Goal: Task Accomplishment & Management: Manage account settings

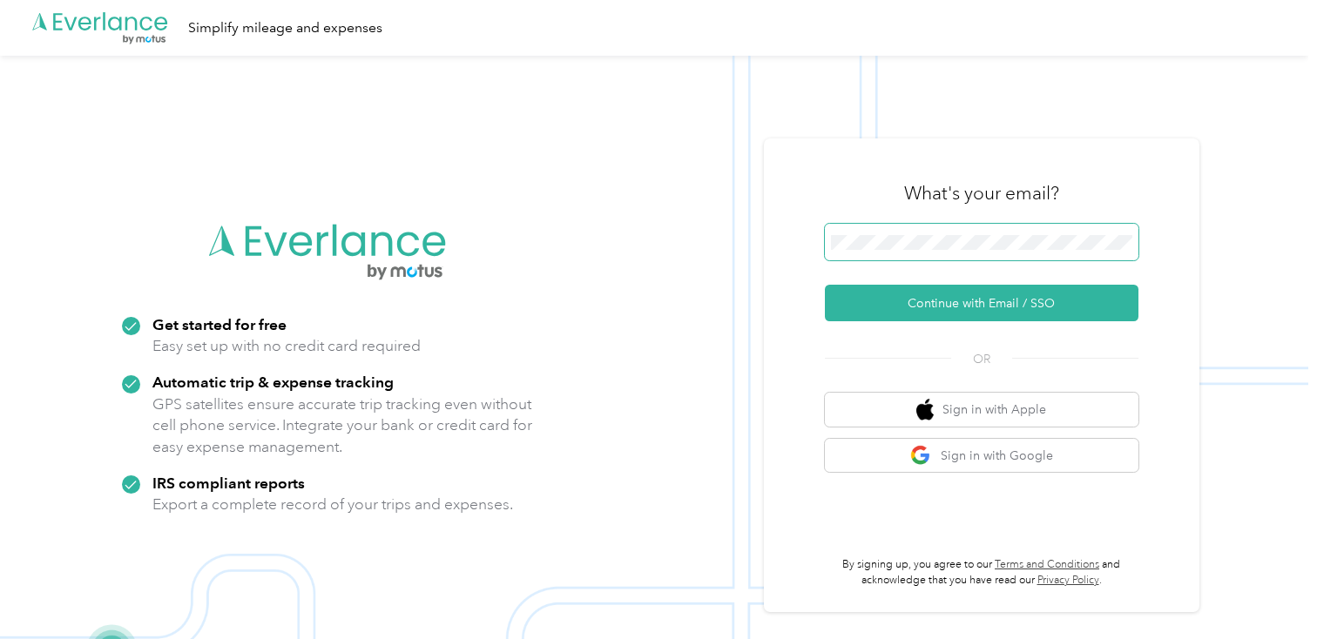
click at [967, 230] on span at bounding box center [982, 242] width 314 height 37
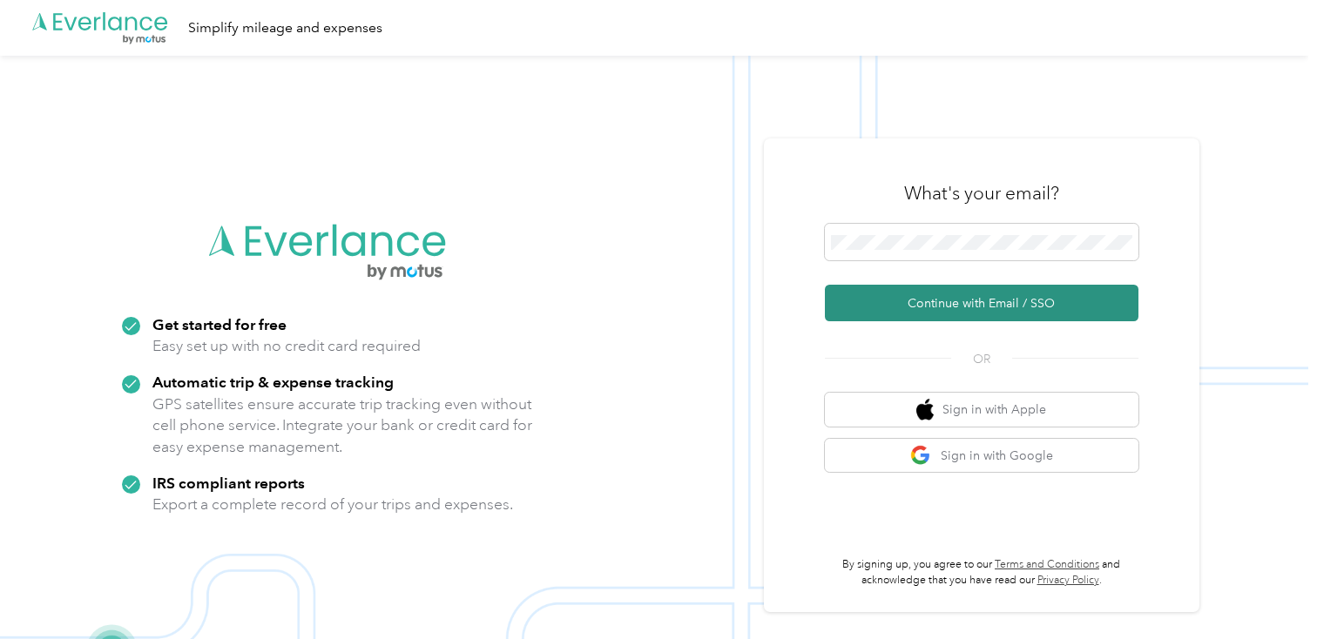
click at [959, 293] on button "Continue with Email / SSO" at bounding box center [982, 303] width 314 height 37
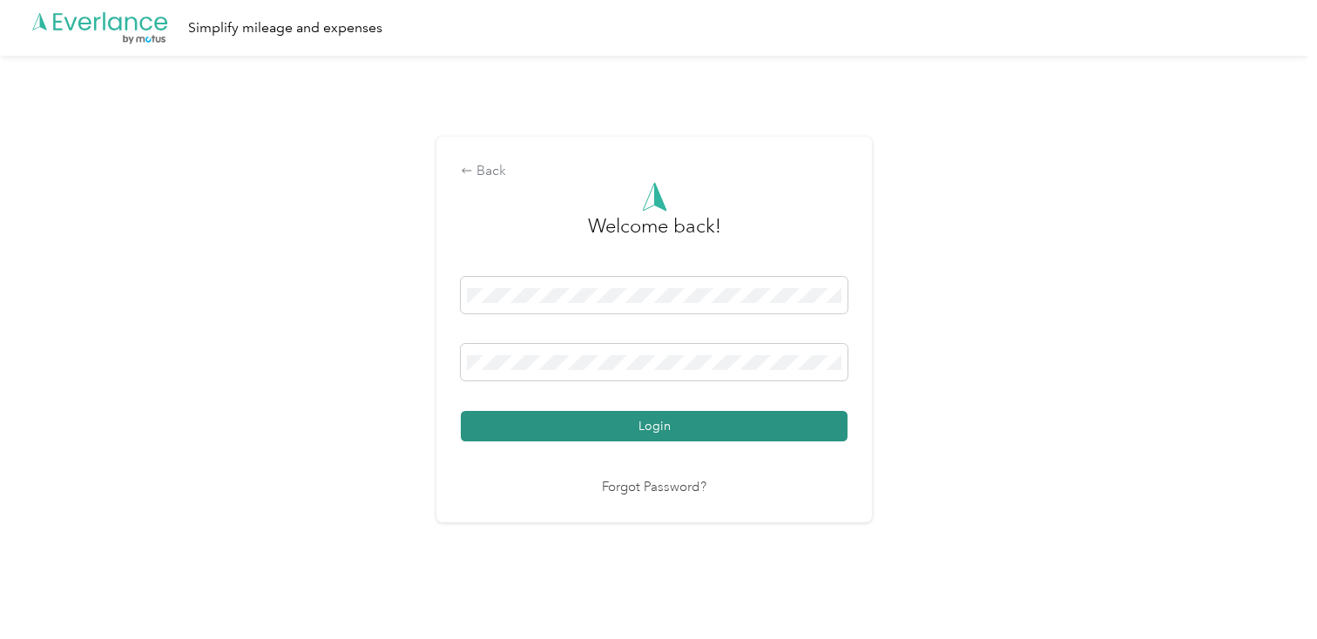
click at [731, 426] on button "Login" at bounding box center [654, 426] width 387 height 30
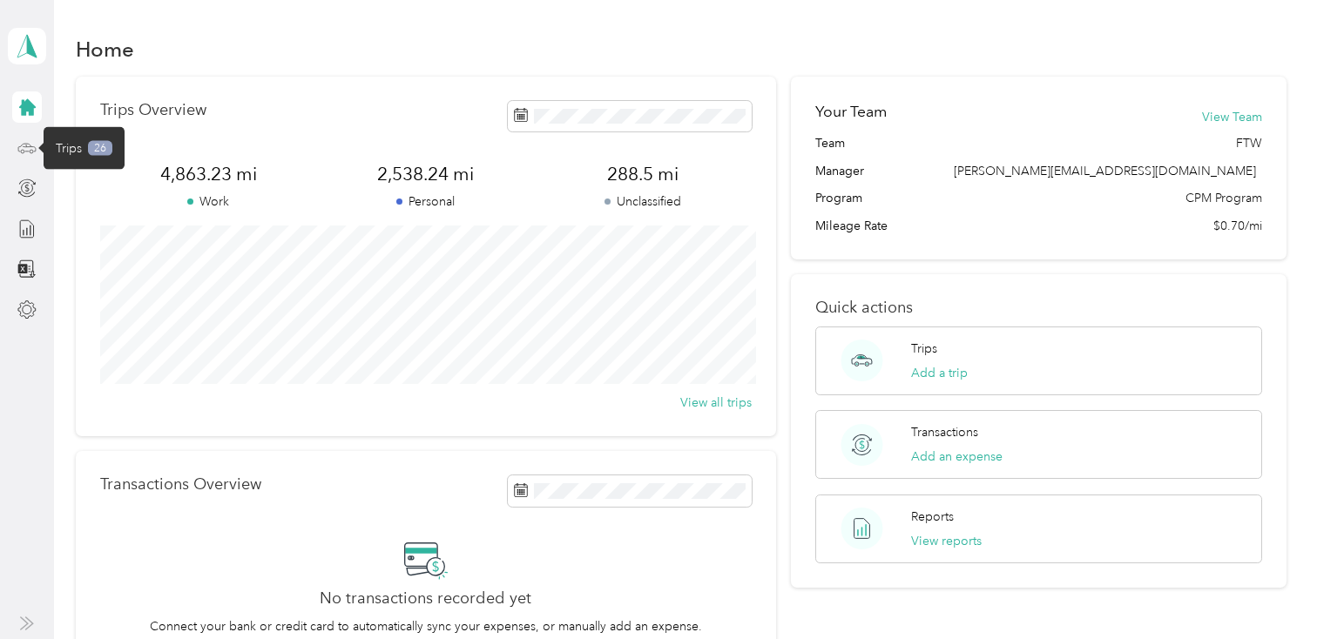
click at [17, 145] on icon at bounding box center [26, 147] width 19 height 19
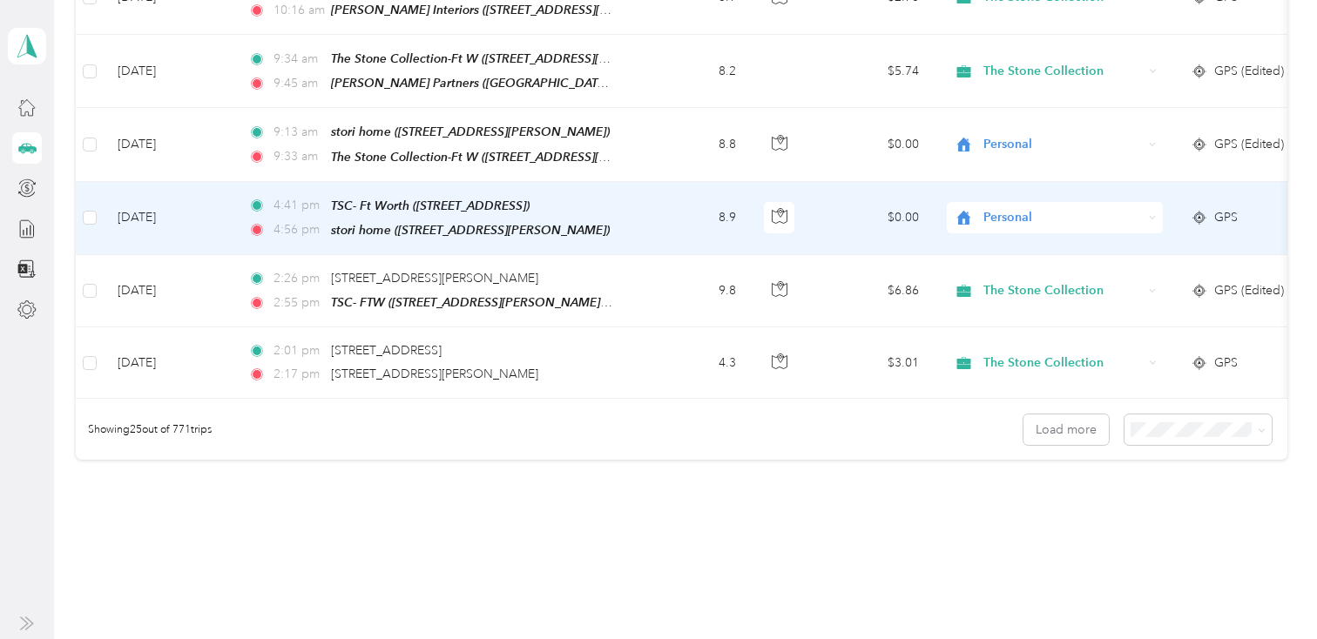
scroll to position [1759, 0]
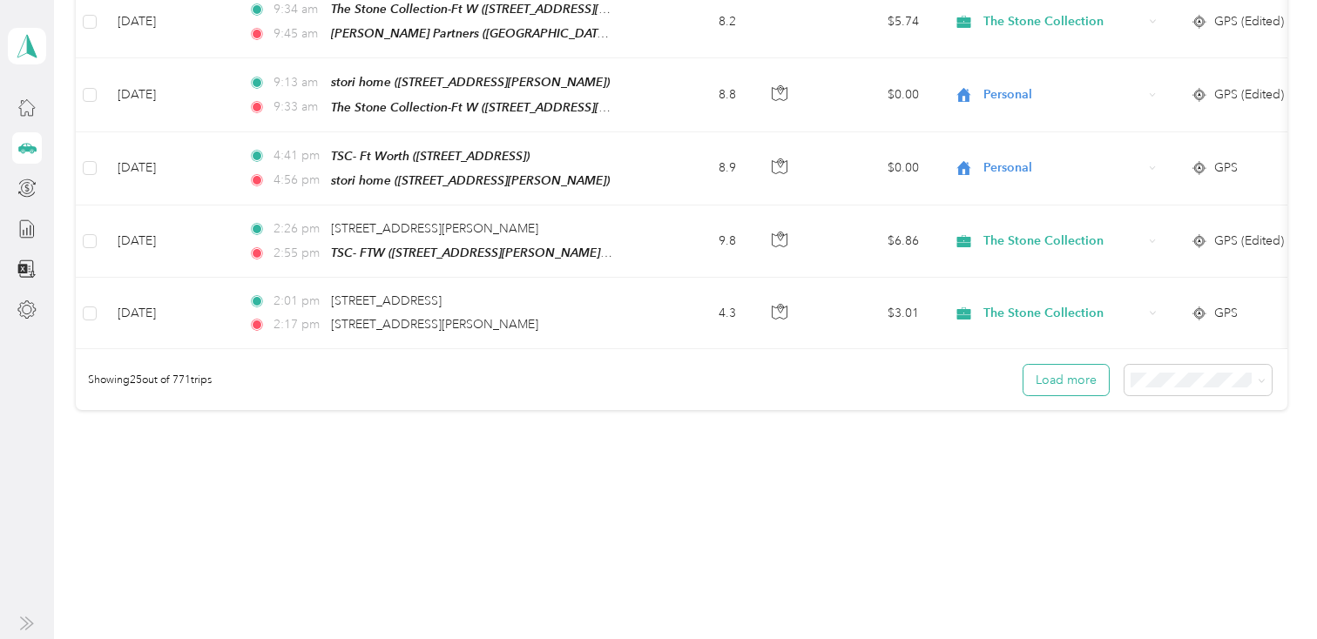
click at [1079, 373] on button "Load more" at bounding box center [1065, 380] width 85 height 30
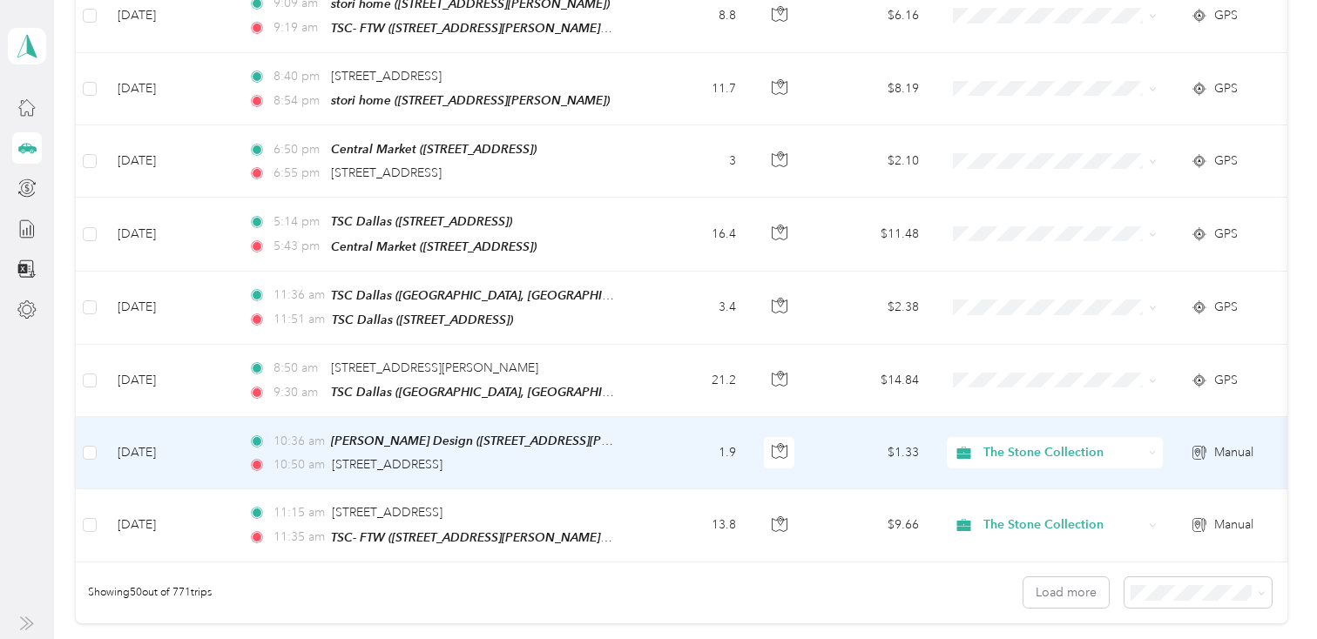
scroll to position [3360, 0]
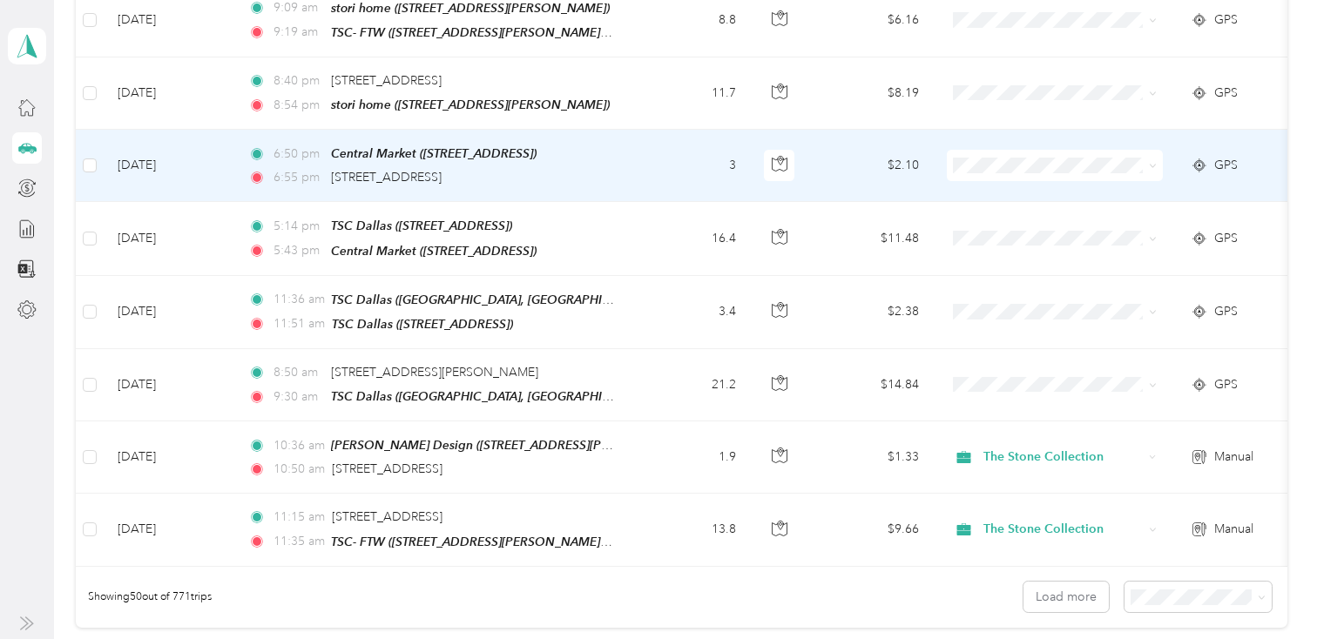
click at [1044, 155] on span at bounding box center [1055, 165] width 216 height 31
click at [1035, 199] on span "Personal" at bounding box center [1069, 207] width 161 height 18
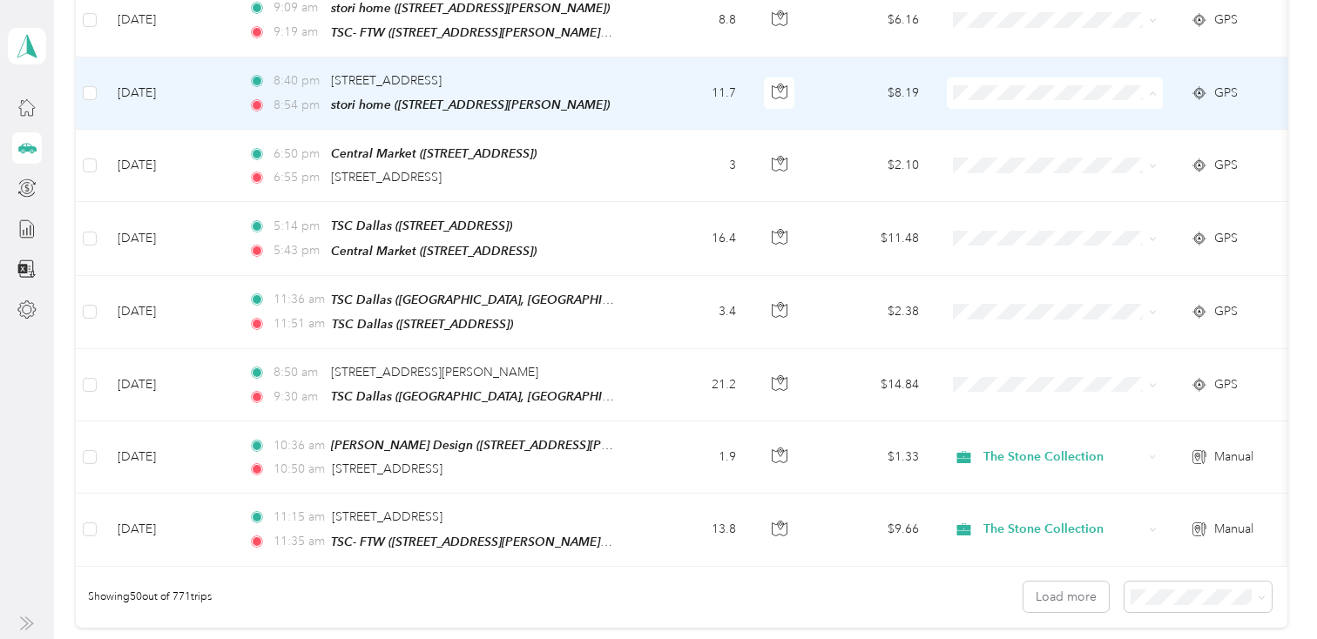
click at [1035, 129] on span "Personal" at bounding box center [1069, 134] width 161 height 18
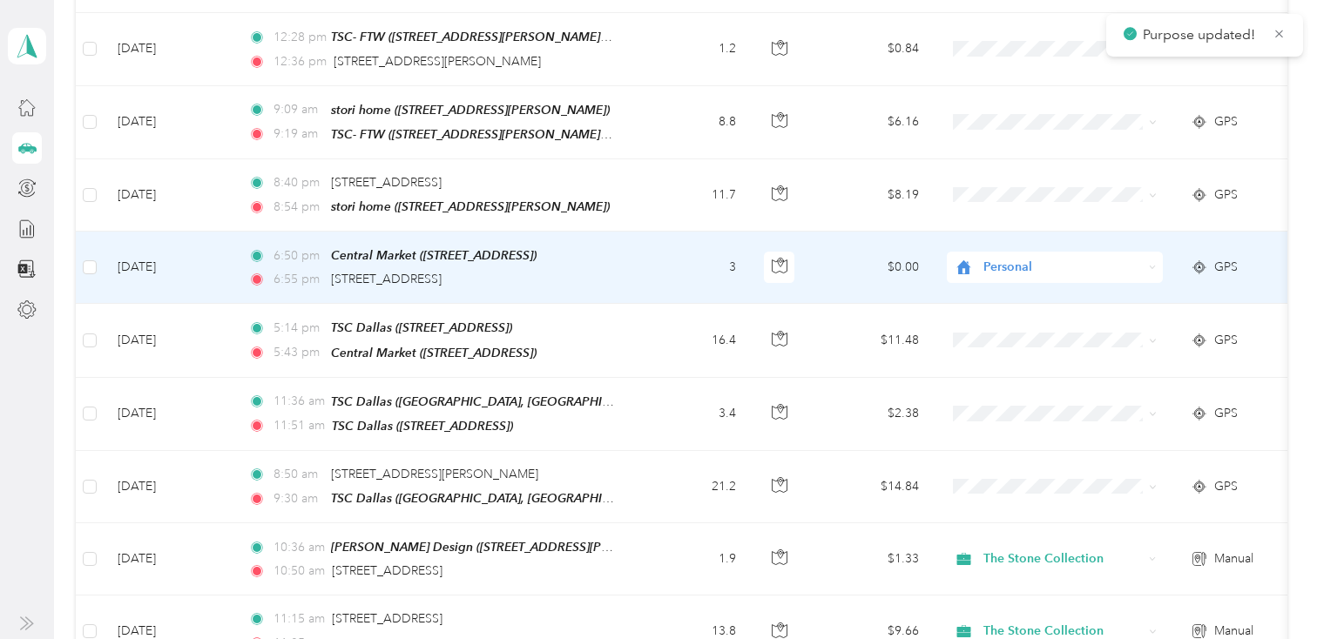
scroll to position [3243, 0]
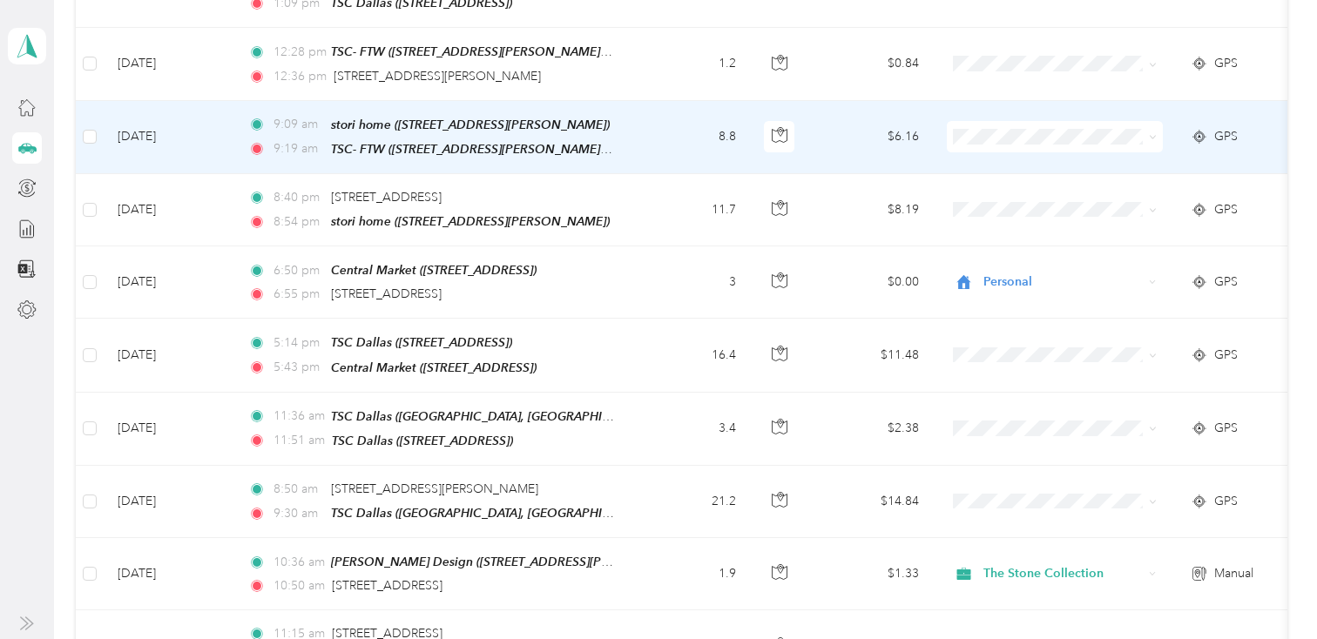
click at [1038, 123] on span at bounding box center [1055, 136] width 216 height 31
click at [1034, 172] on span "Personal" at bounding box center [1069, 174] width 161 height 18
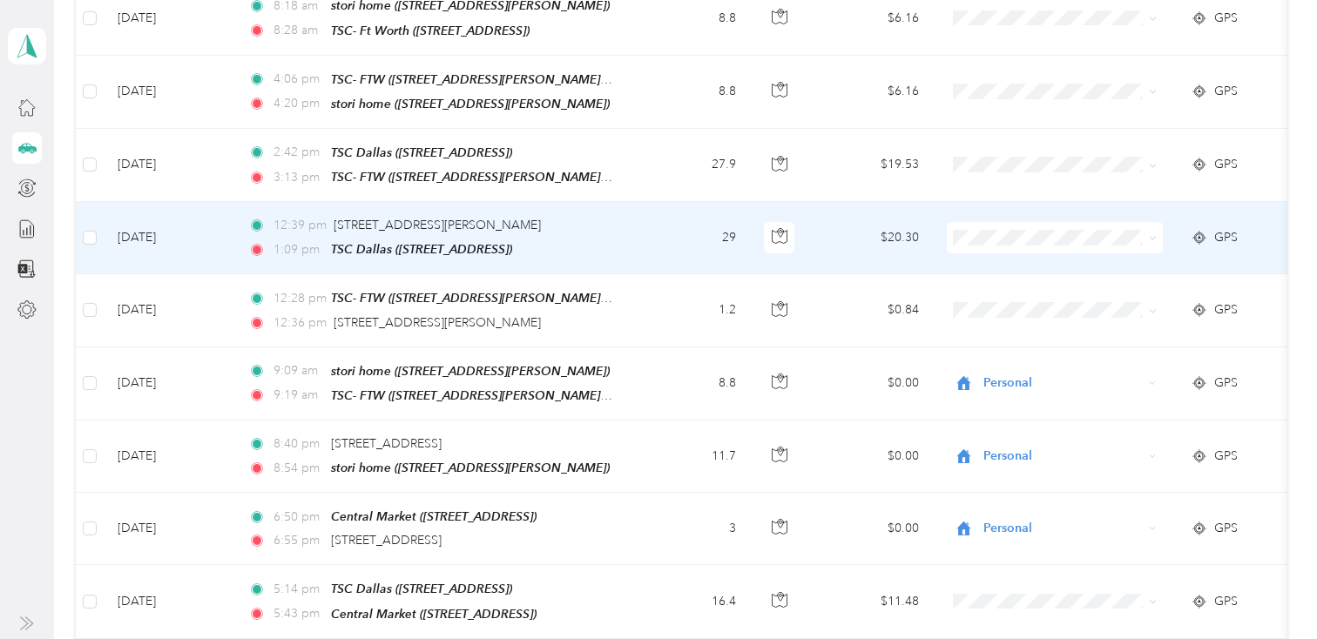
scroll to position [2997, 0]
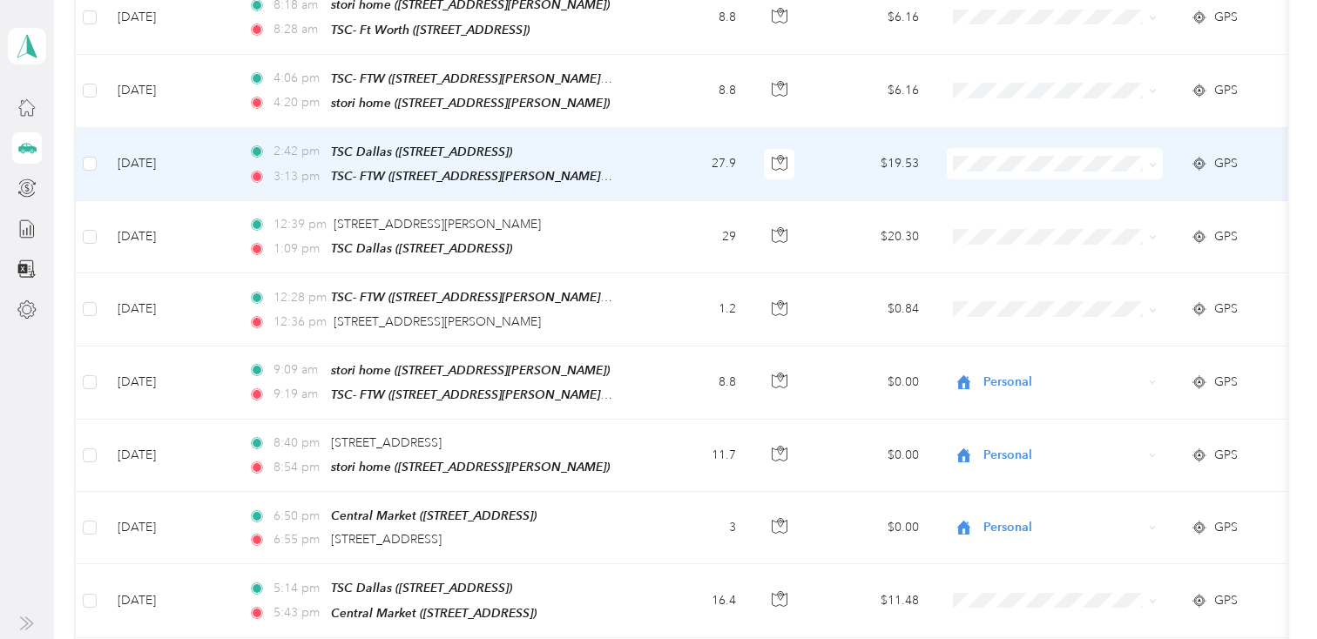
click at [1023, 159] on span at bounding box center [1055, 163] width 216 height 31
click at [1016, 172] on span "The Stone Collection" at bounding box center [1069, 177] width 161 height 18
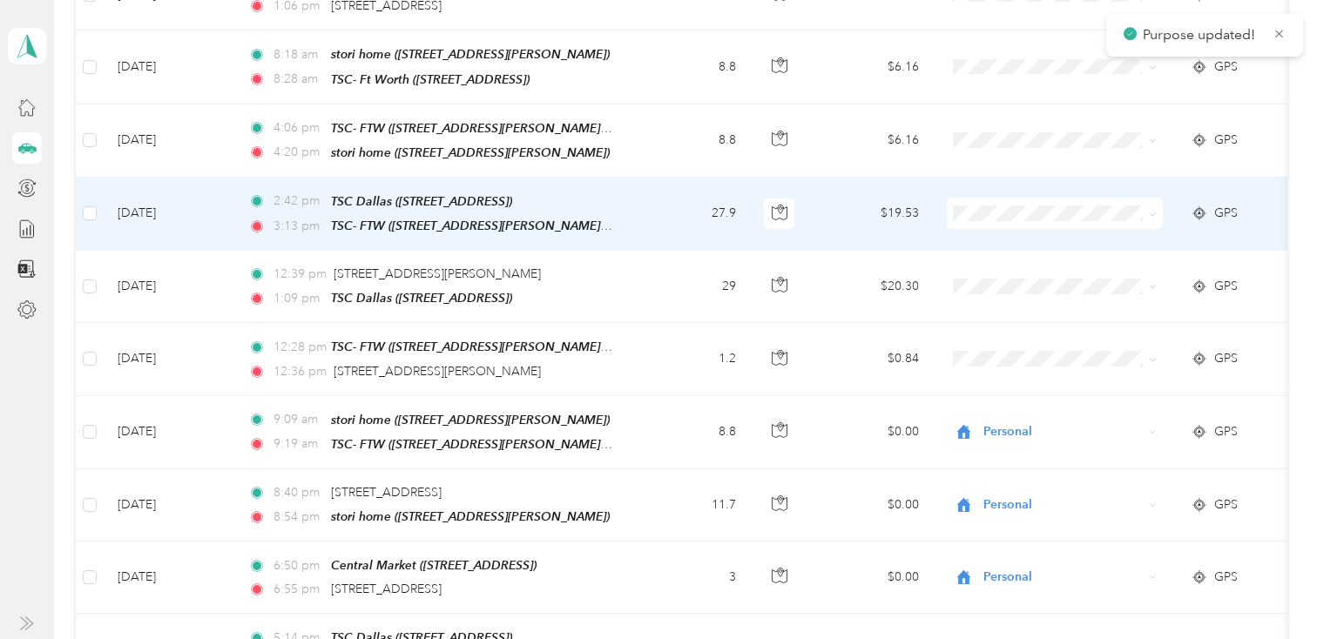
scroll to position [2946, 0]
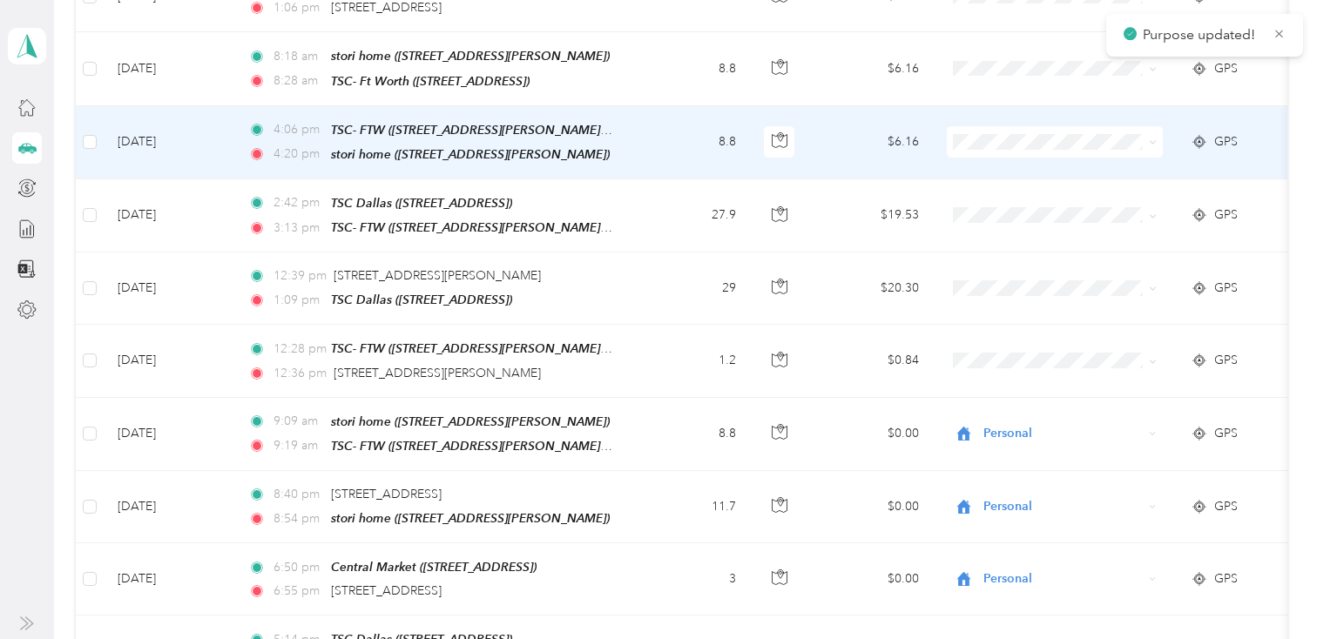
click at [1012, 140] on td at bounding box center [1055, 142] width 244 height 73
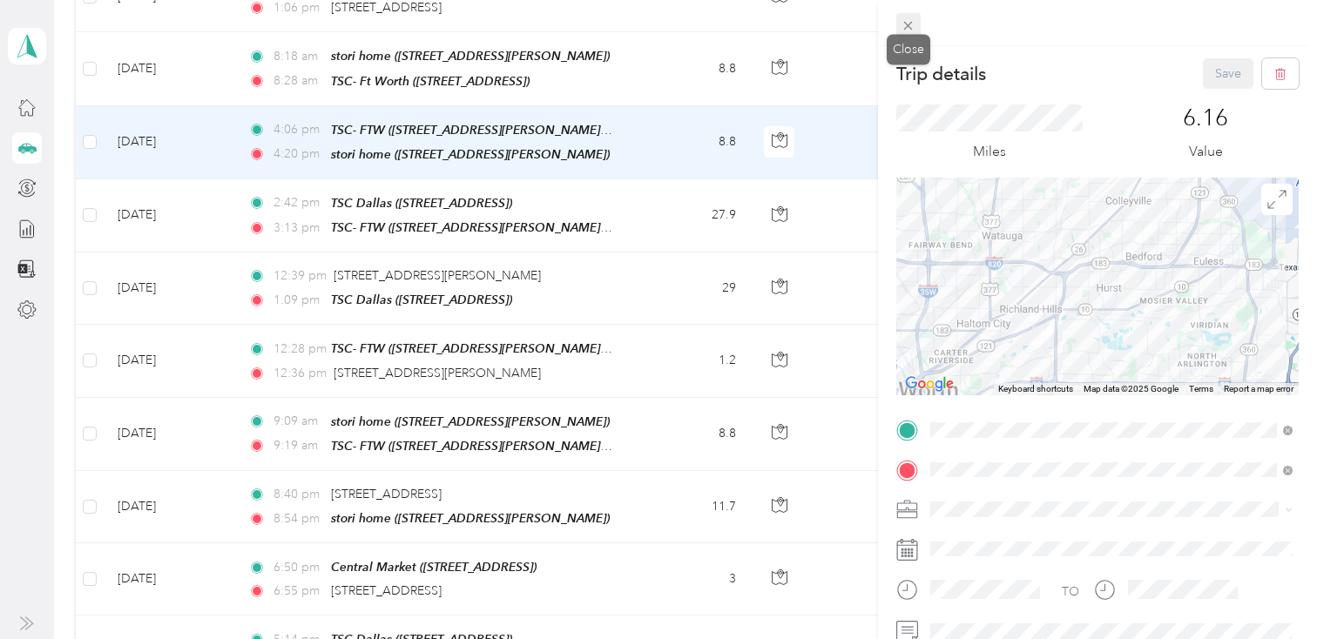
click at [908, 23] on icon at bounding box center [908, 25] width 15 height 15
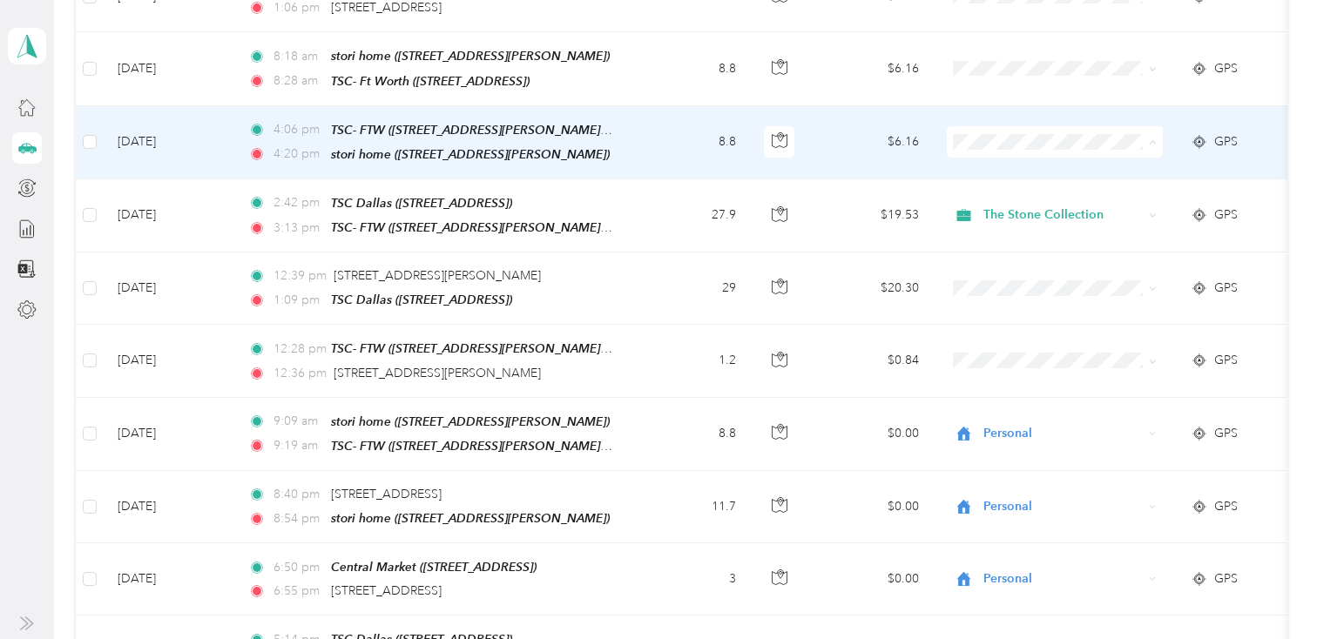
click at [997, 178] on span "Personal" at bounding box center [1069, 187] width 161 height 18
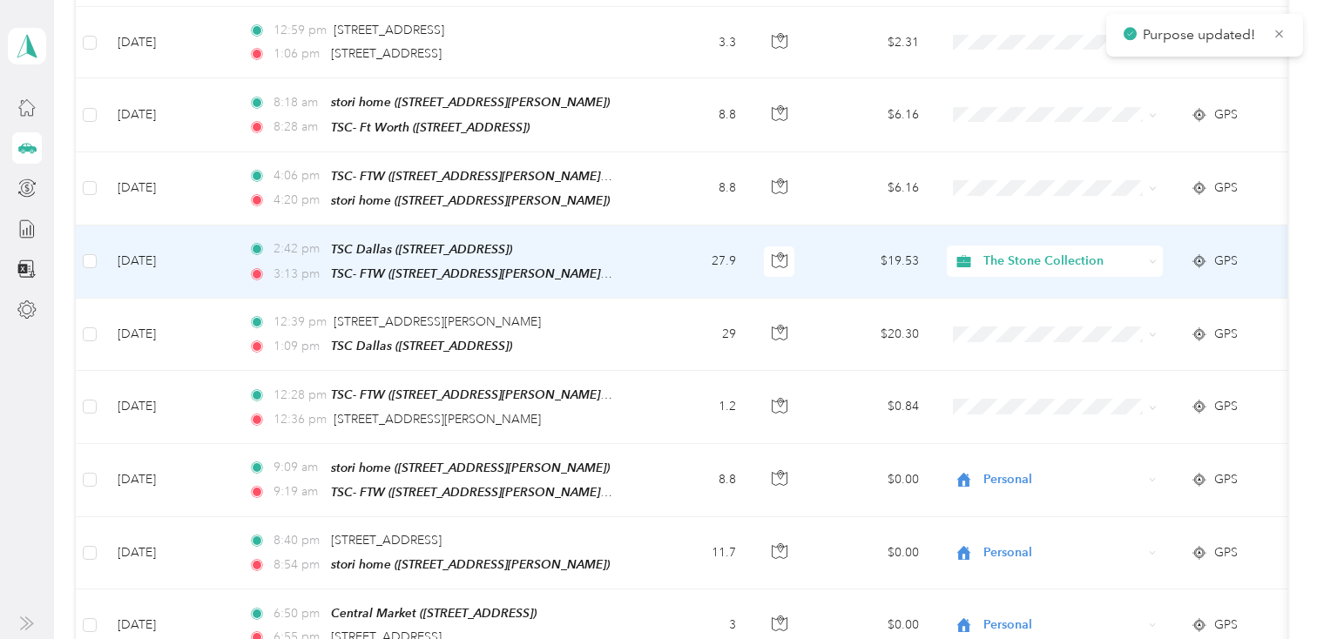
scroll to position [2899, 0]
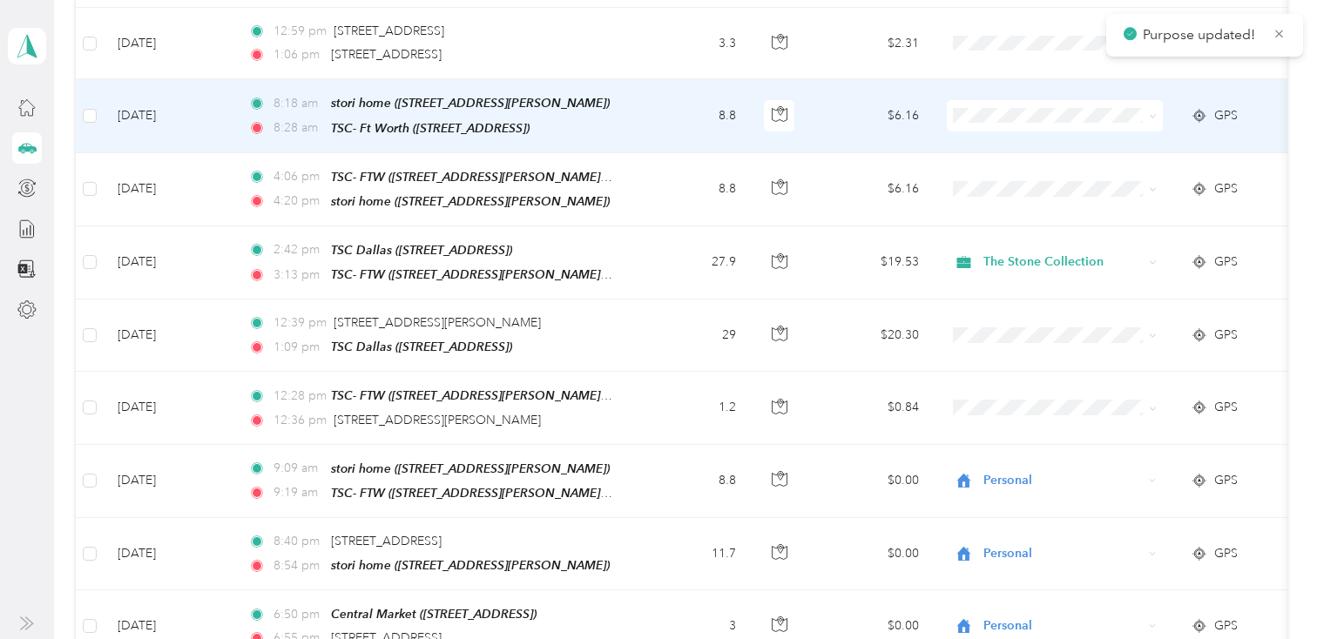
click at [993, 100] on span at bounding box center [1055, 115] width 216 height 31
click at [993, 106] on span at bounding box center [1055, 115] width 216 height 31
click at [994, 159] on span "Personal" at bounding box center [1069, 161] width 161 height 18
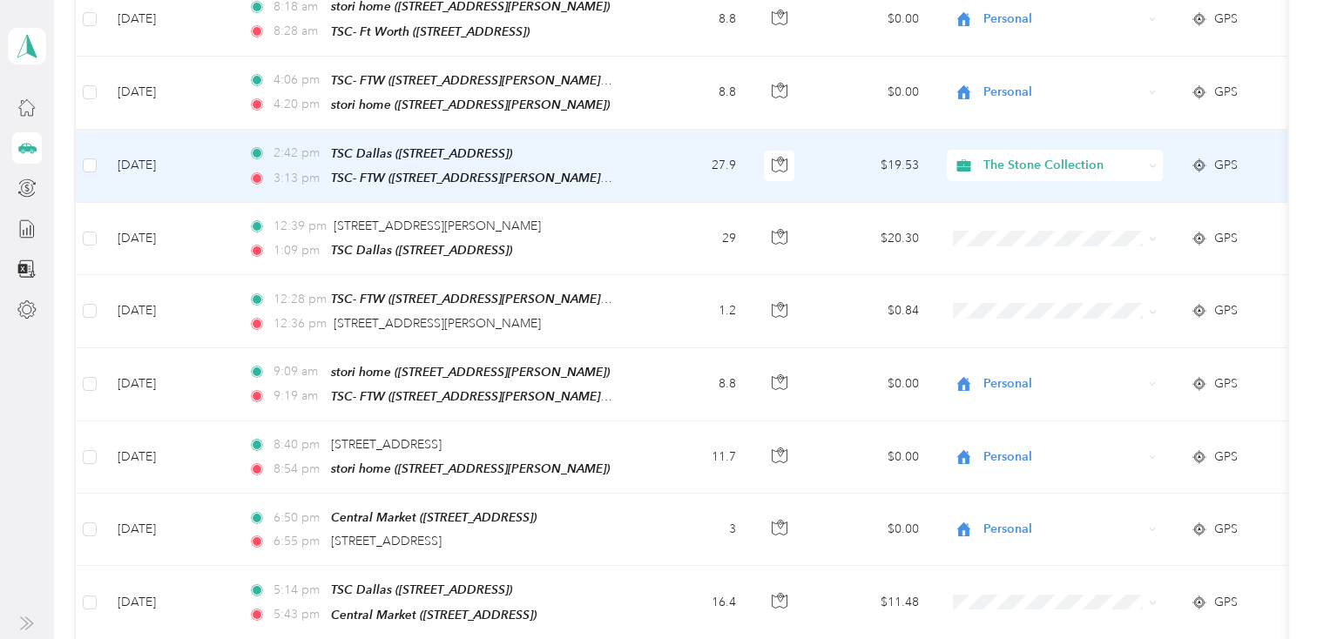
scroll to position [3001, 0]
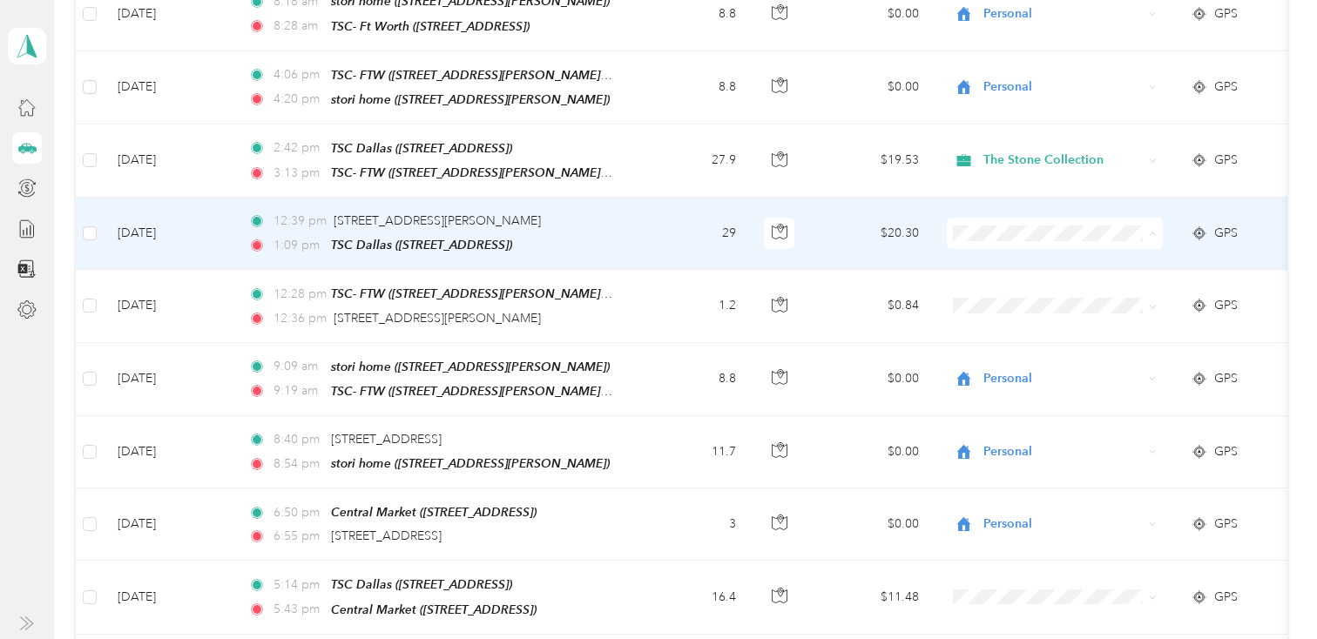
click at [1013, 244] on span "The Stone Collection" at bounding box center [1069, 246] width 161 height 18
click at [642, 203] on td "29" at bounding box center [692, 234] width 115 height 72
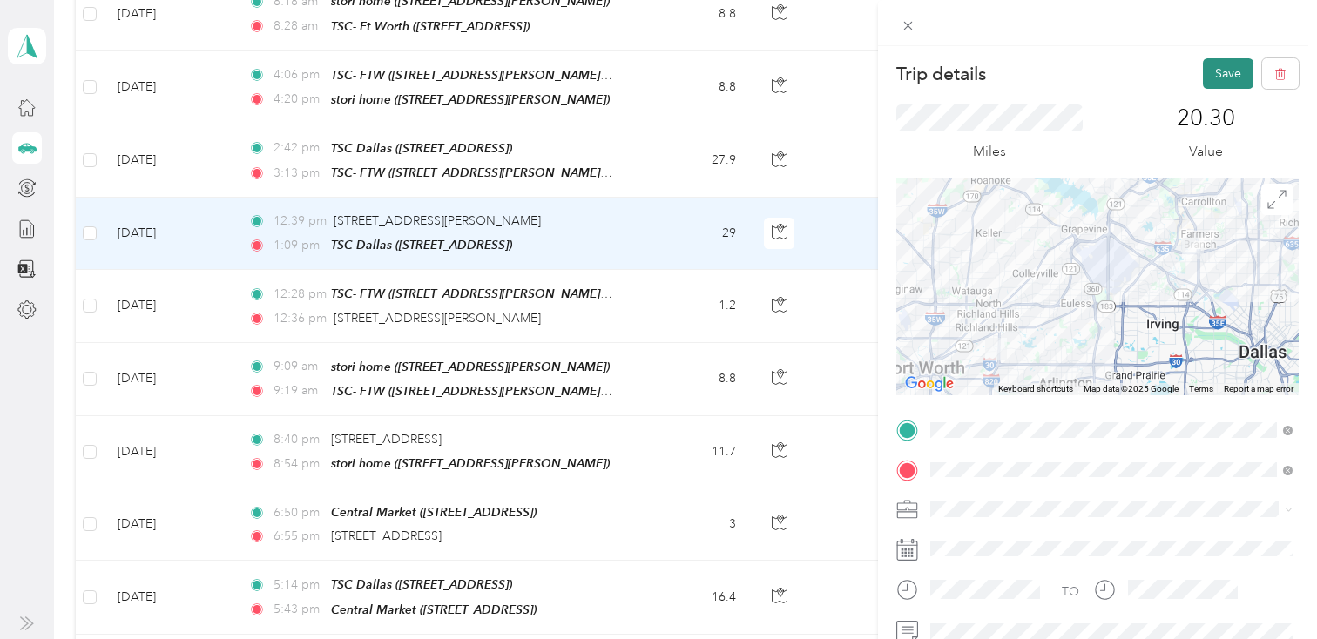
click at [1207, 81] on button "Save" at bounding box center [1228, 73] width 51 height 30
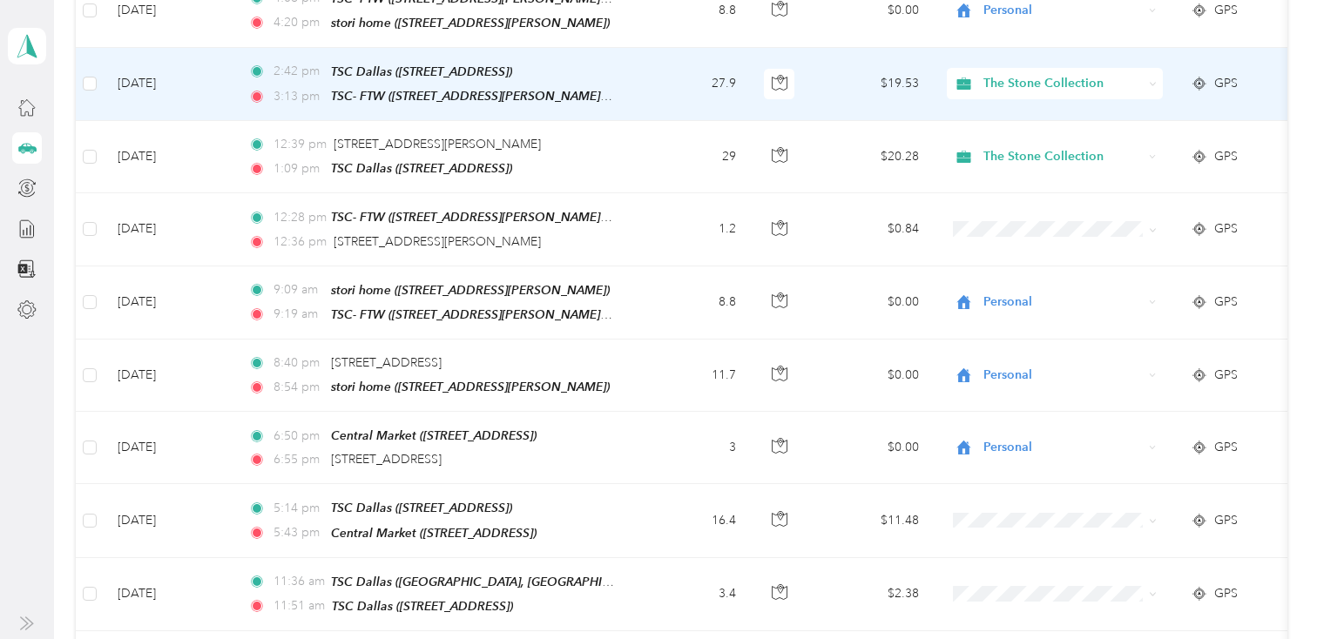
scroll to position [3092, 0]
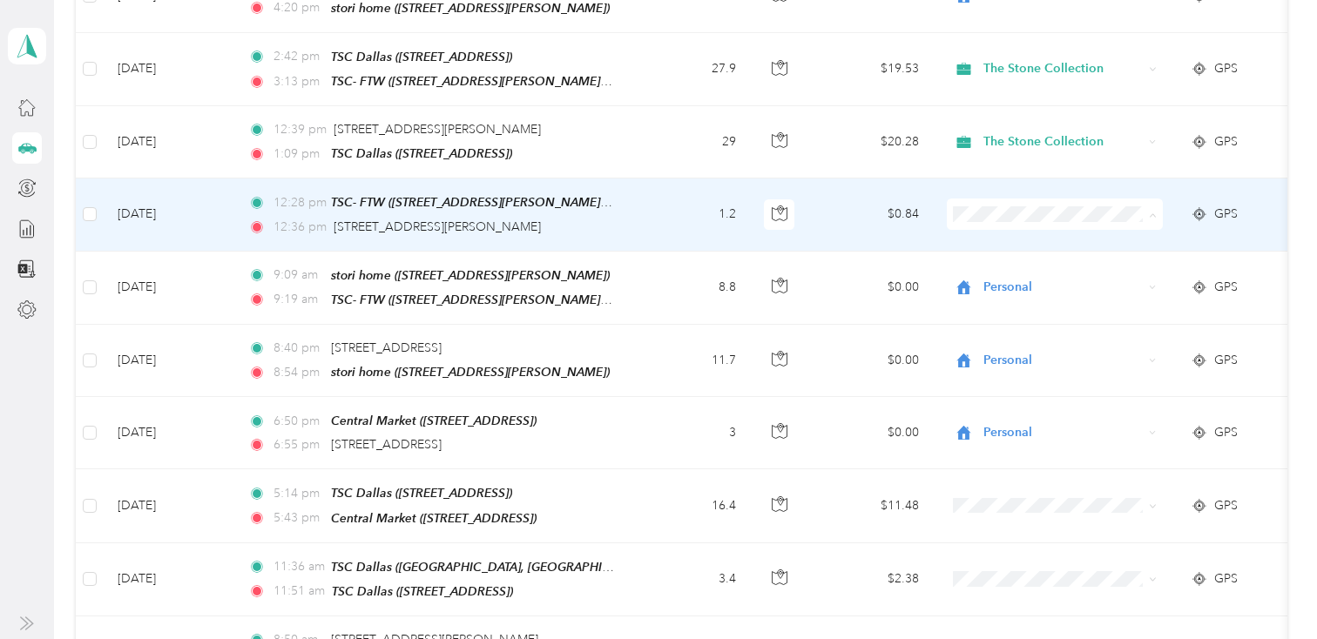
click at [1102, 223] on span "The Stone Collection" at bounding box center [1069, 227] width 161 height 18
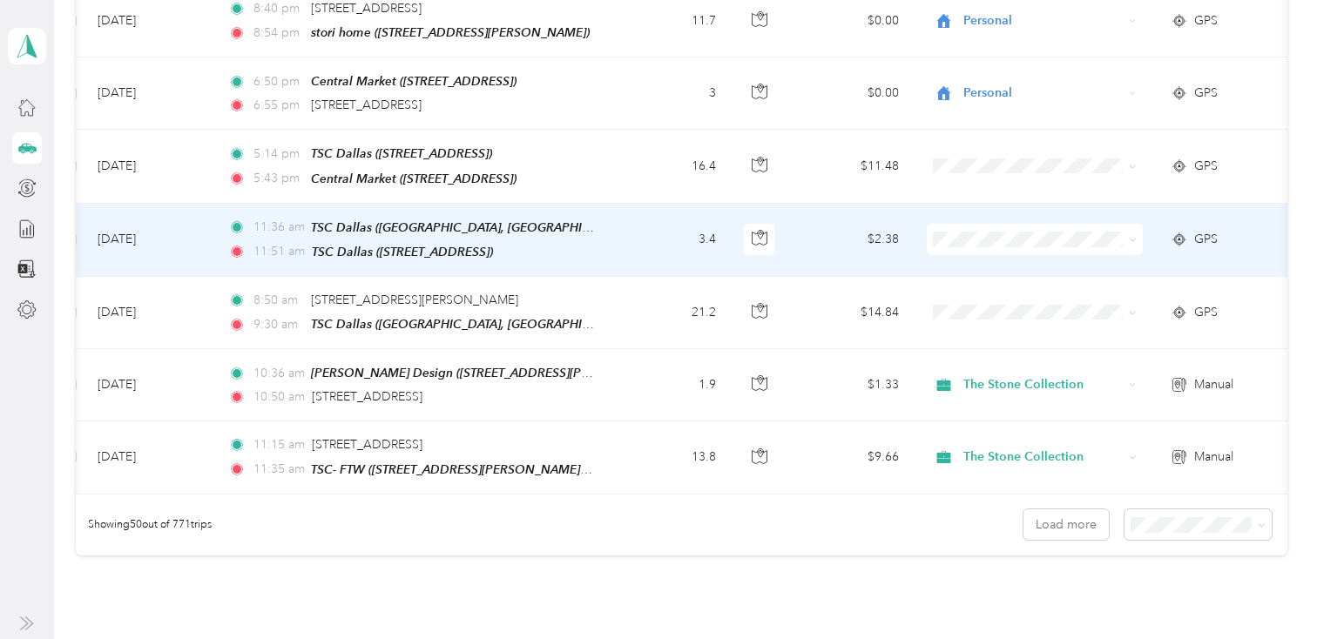
scroll to position [3429, 0]
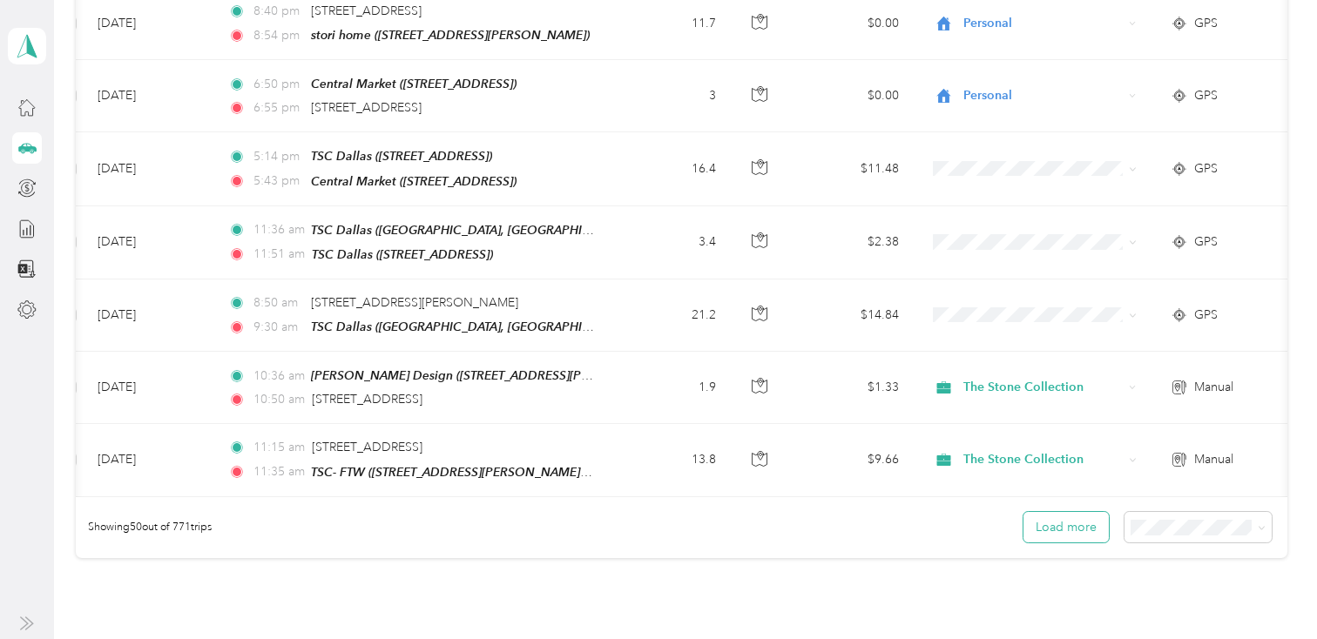
click at [1079, 512] on button "Load more" at bounding box center [1065, 527] width 85 height 30
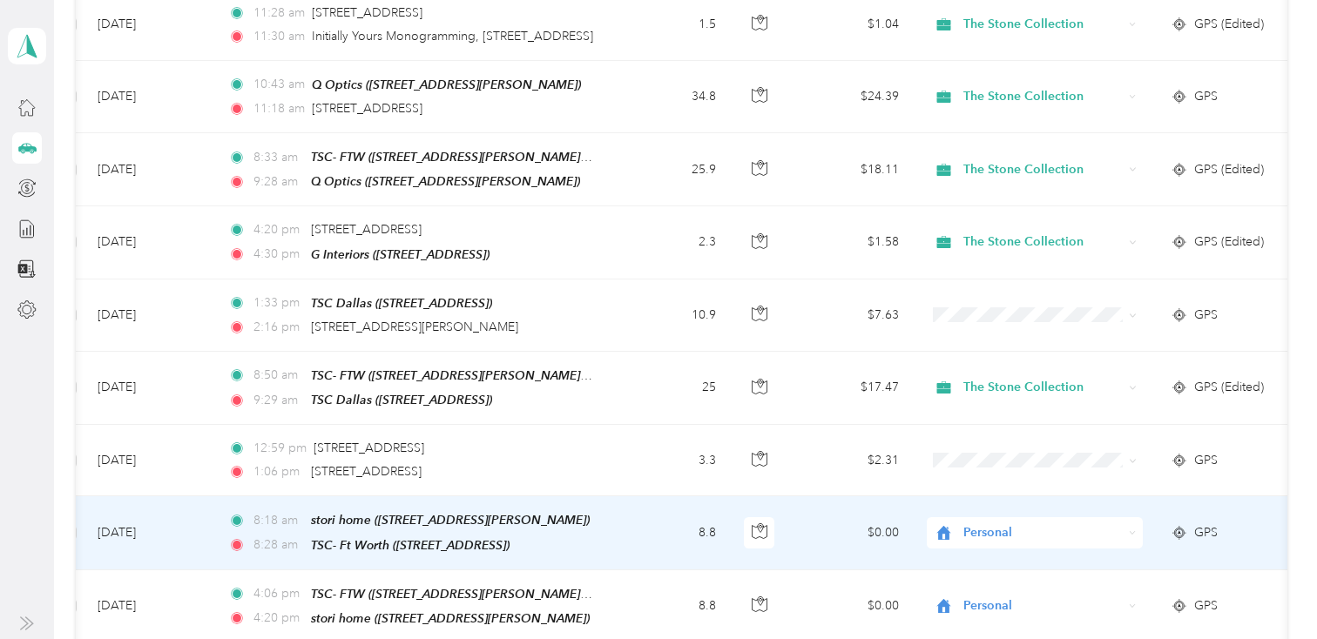
scroll to position [2500, 0]
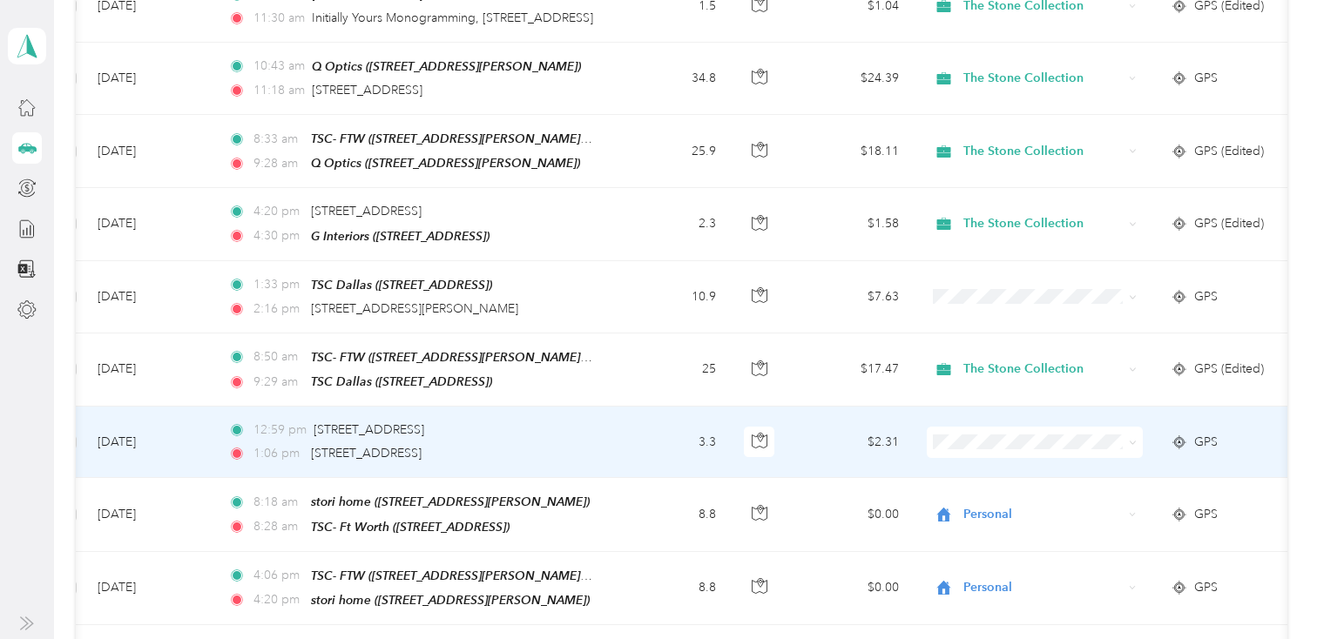
click at [1133, 439] on icon at bounding box center [1133, 443] width 8 height 8
click at [1082, 483] on span "Personal" at bounding box center [1049, 488] width 161 height 18
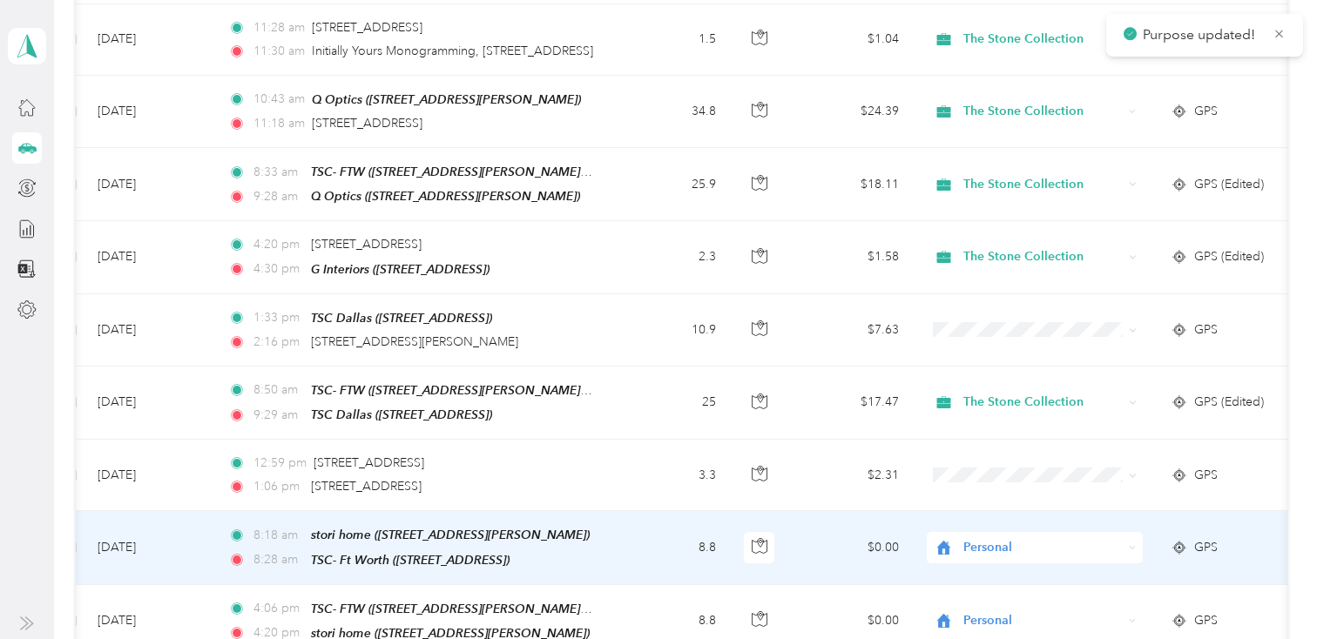
scroll to position [2465, 0]
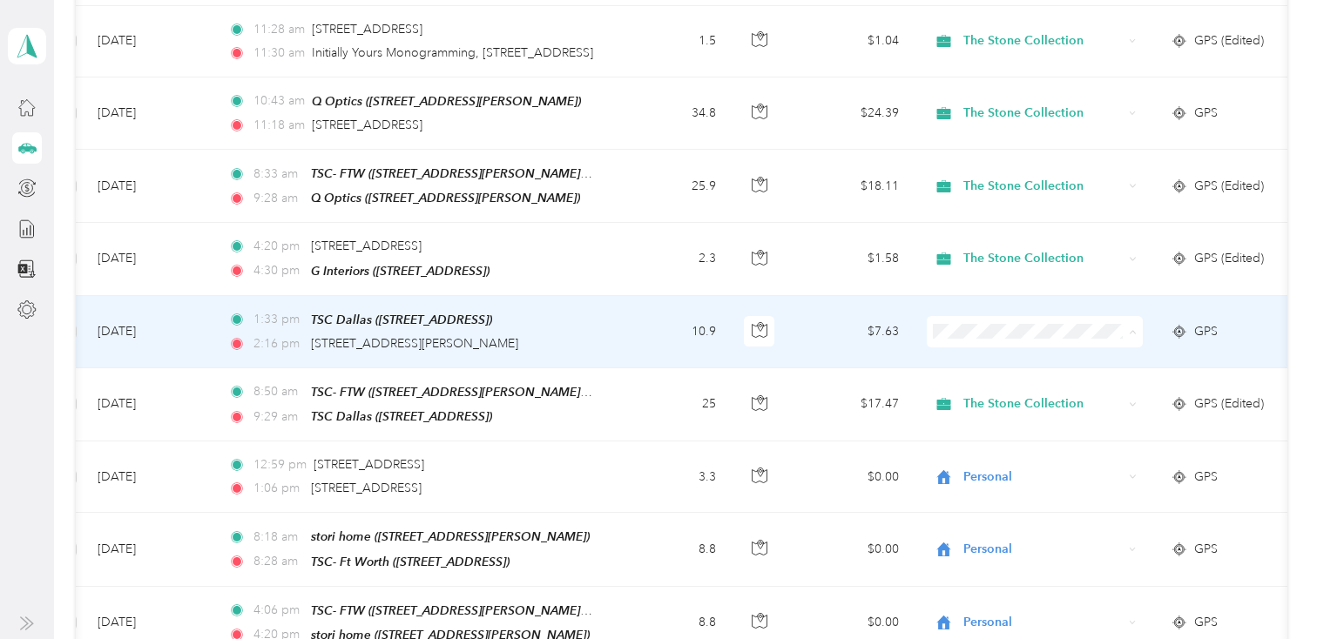
click at [1020, 341] on span "The Stone Collection" at bounding box center [1049, 348] width 161 height 18
click at [641, 302] on td "10.9" at bounding box center [672, 332] width 115 height 72
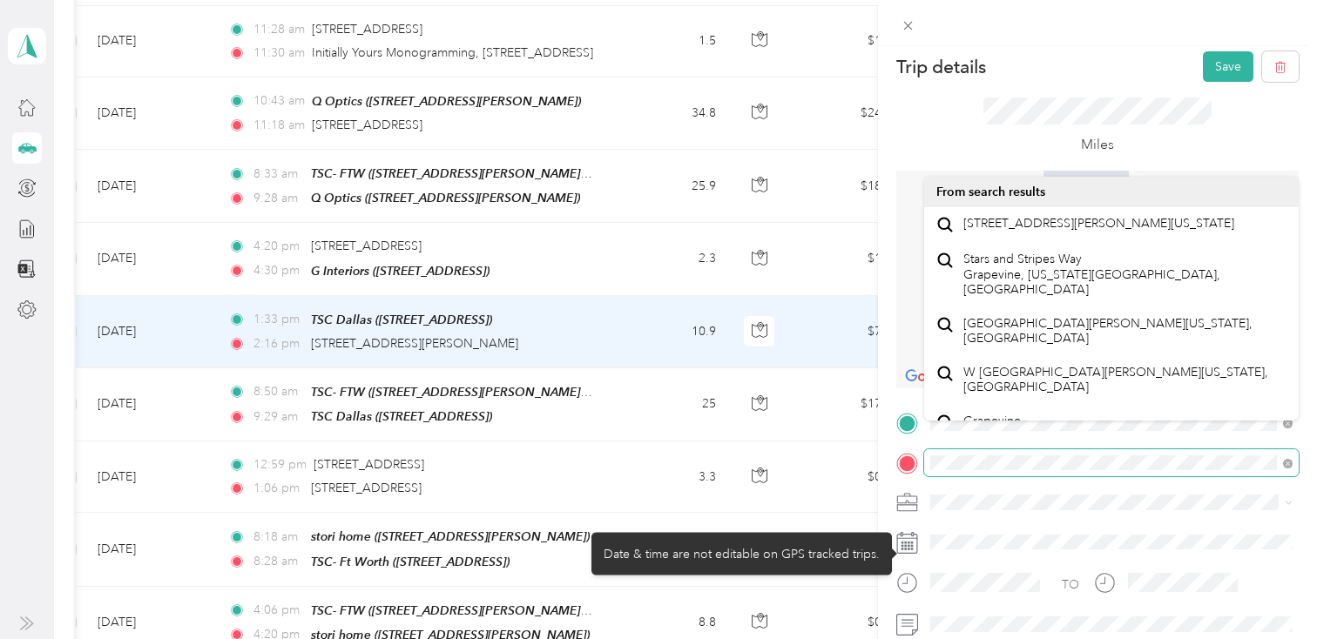
scroll to position [5, 0]
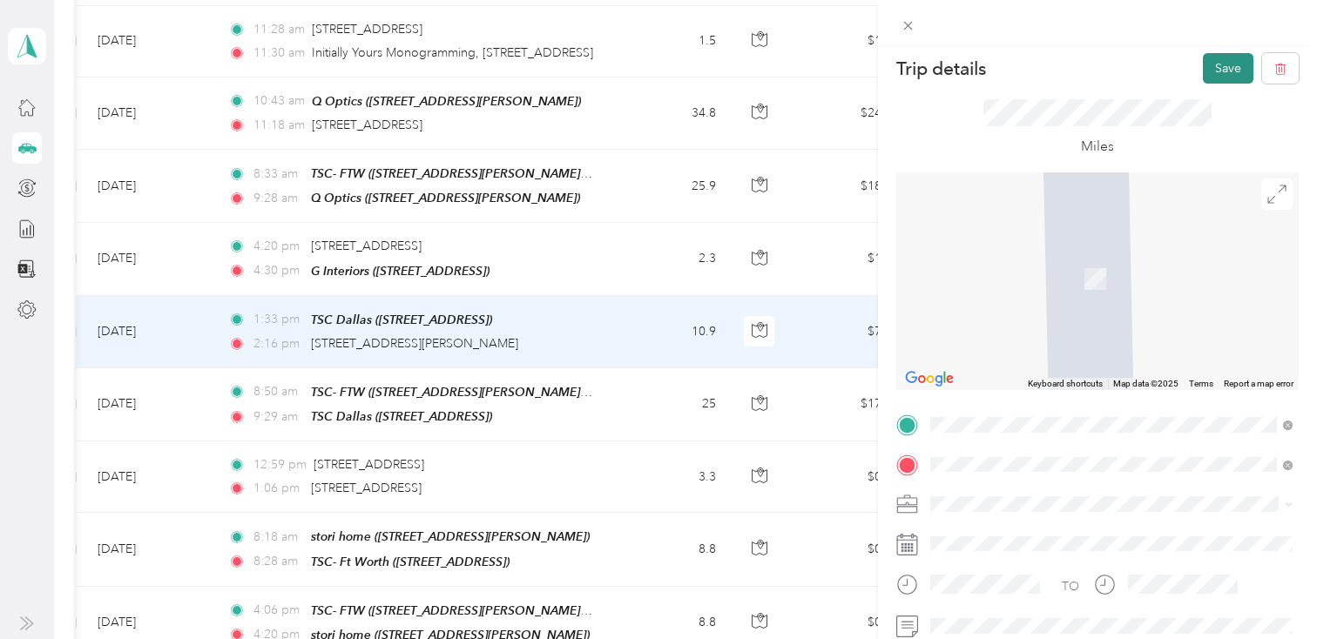
click at [1218, 71] on button "Save" at bounding box center [1228, 68] width 51 height 30
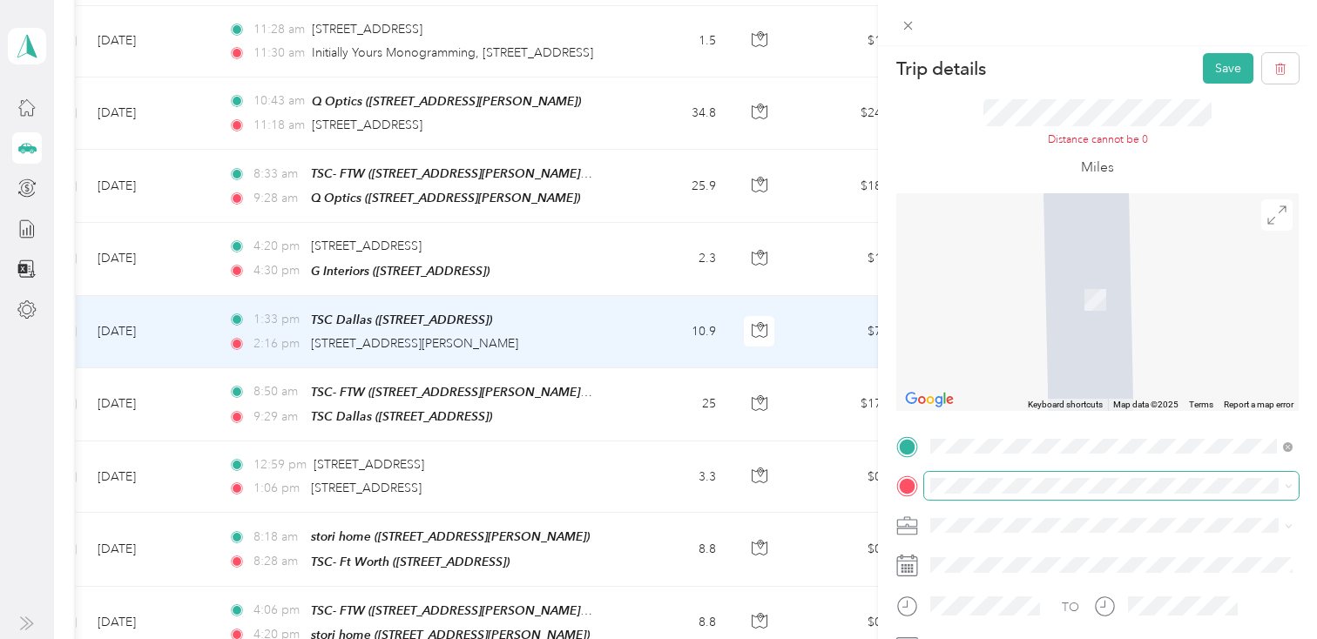
click at [1002, 474] on span at bounding box center [1111, 486] width 375 height 28
click at [1000, 349] on span "[STREET_ADDRESS][PERSON_NAME][US_STATE]" at bounding box center [1098, 342] width 271 height 16
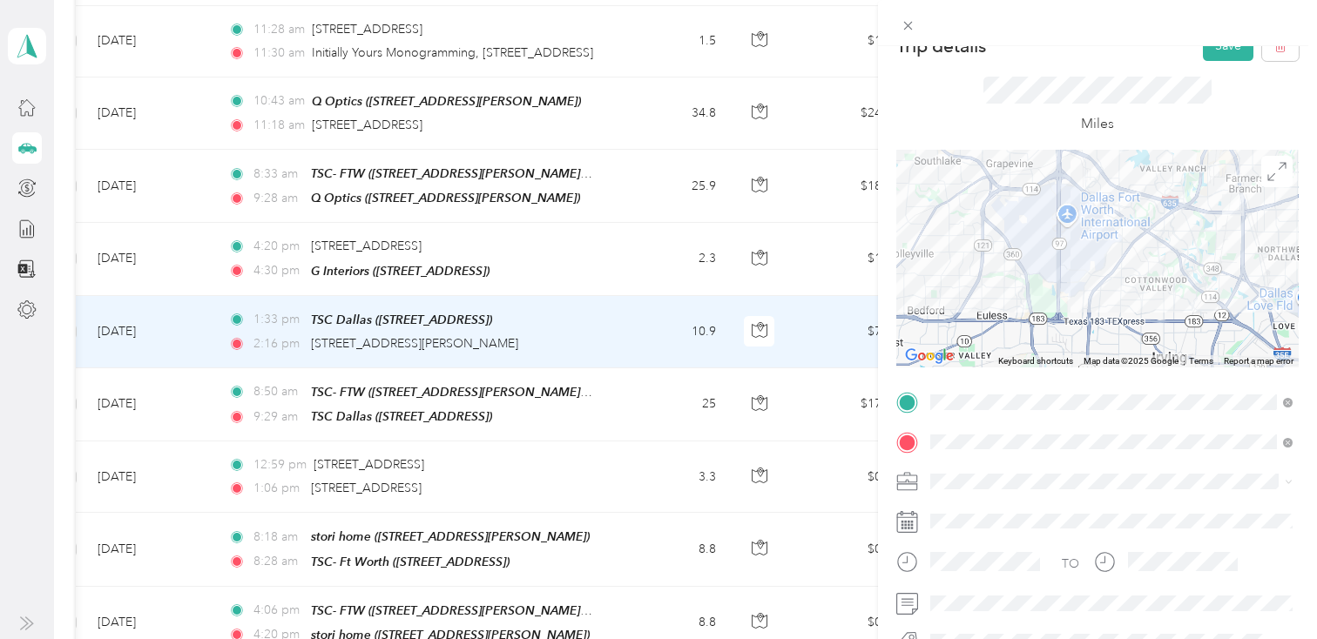
scroll to position [0, 0]
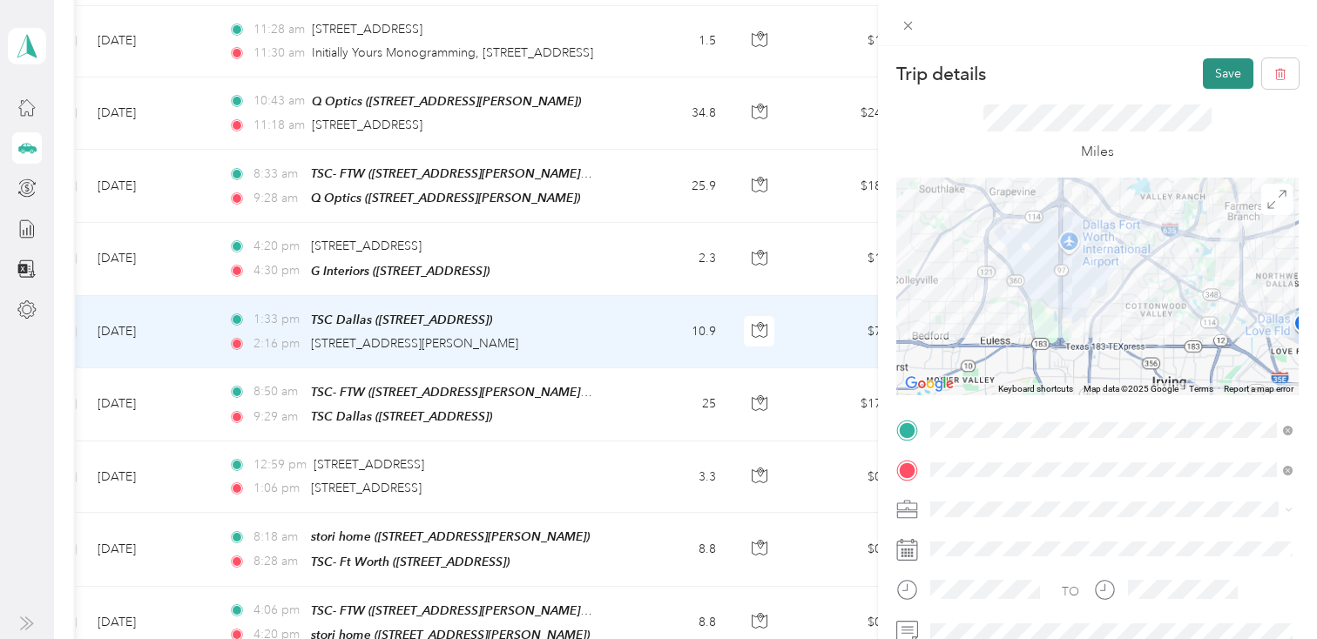
click at [1233, 68] on button "Save" at bounding box center [1228, 73] width 51 height 30
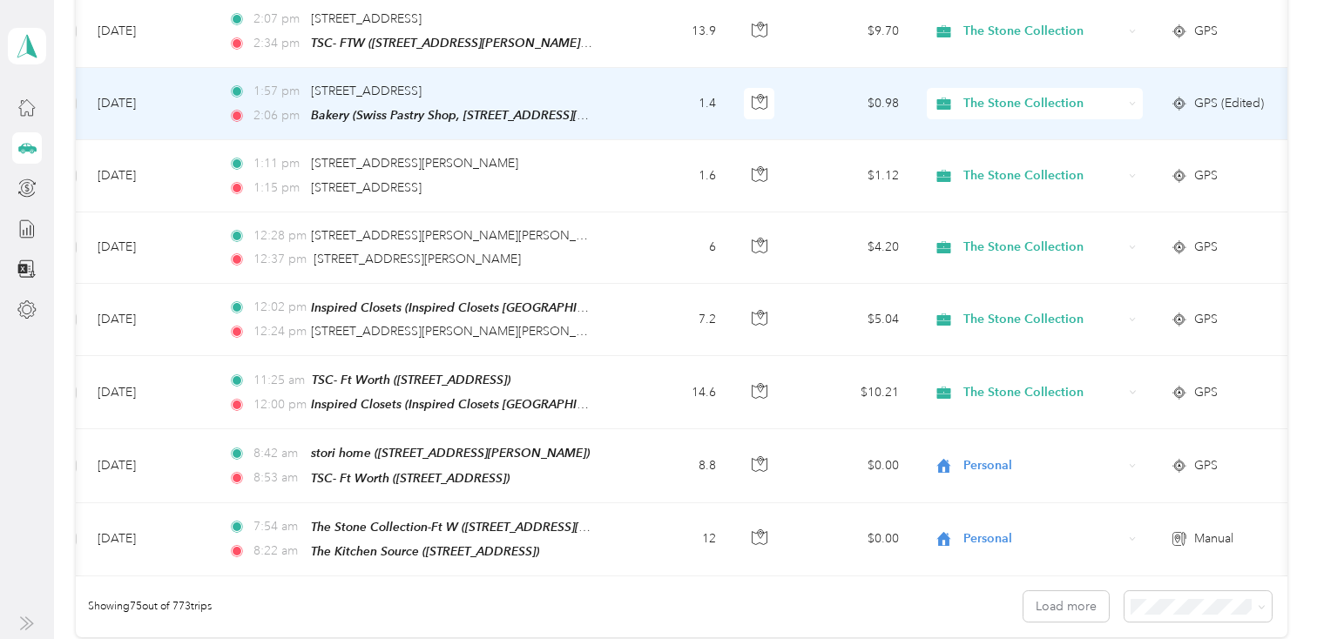
scroll to position [5366, 0]
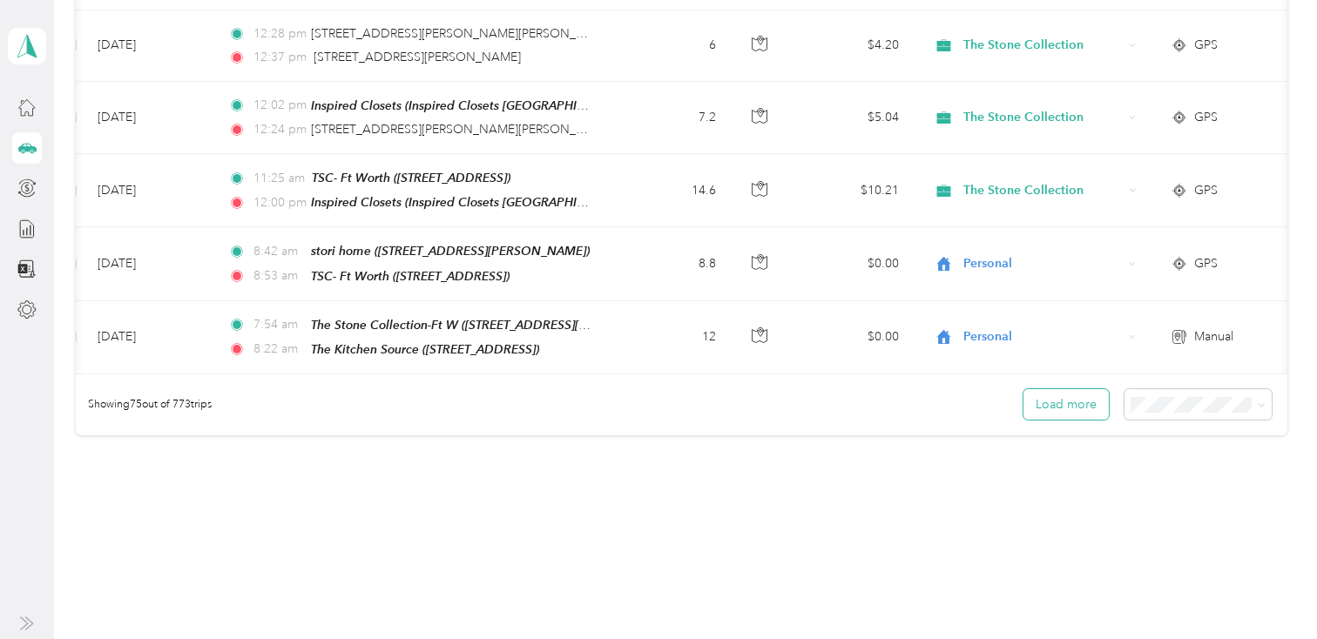
click at [1064, 389] on button "Load more" at bounding box center [1065, 404] width 85 height 30
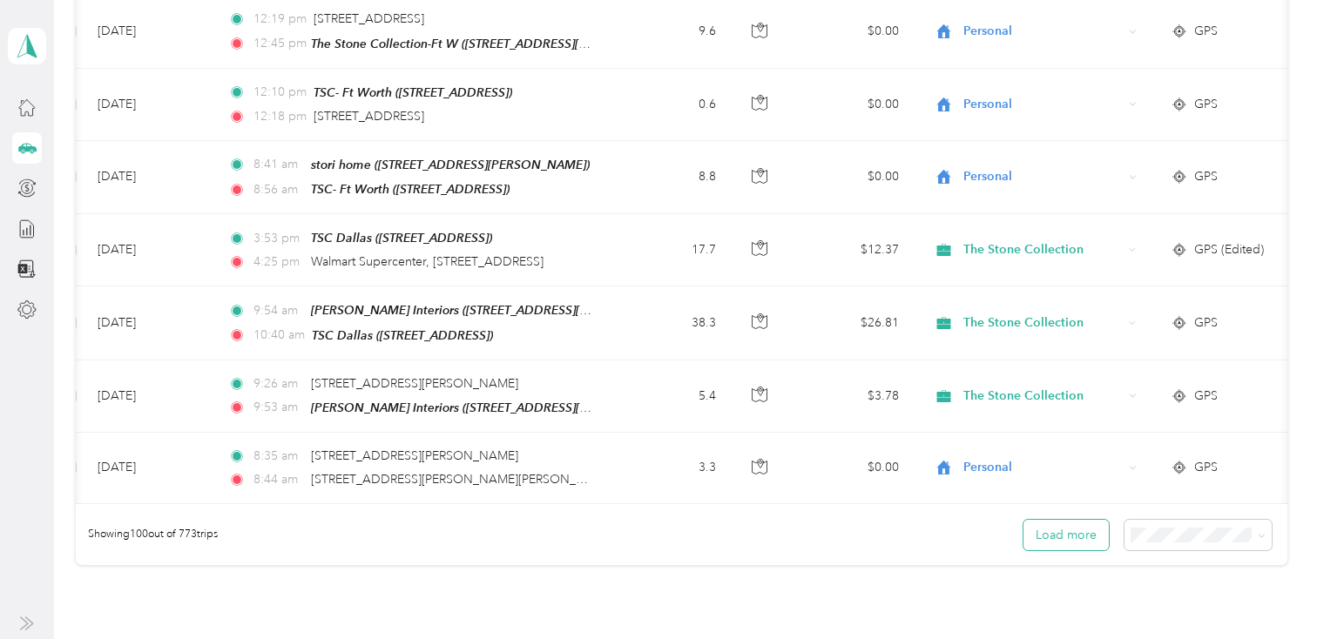
scroll to position [7089, 0]
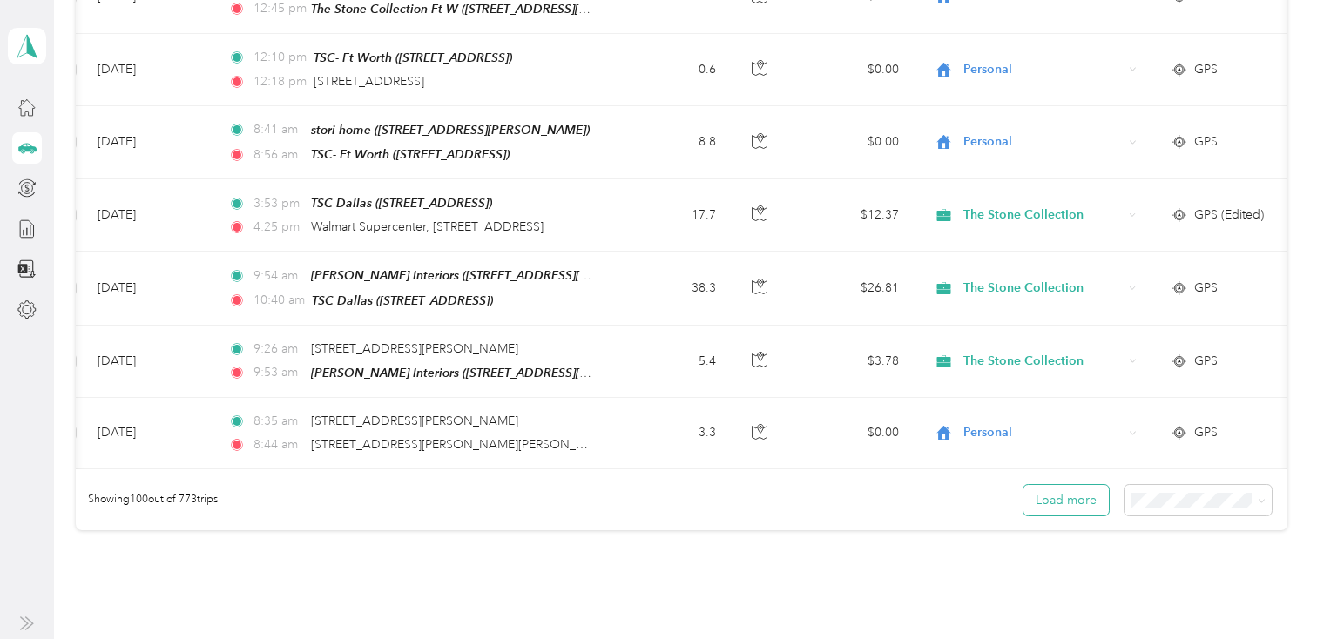
click at [1061, 485] on button "Load more" at bounding box center [1065, 500] width 85 height 30
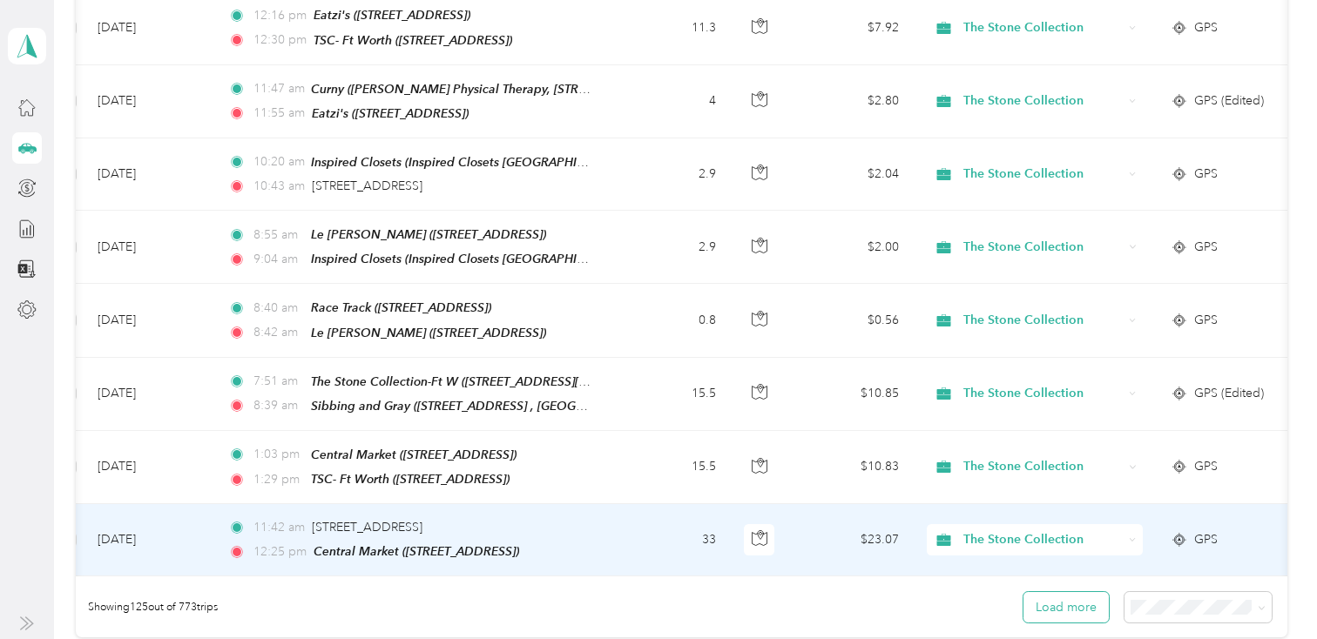
scroll to position [8979, 0]
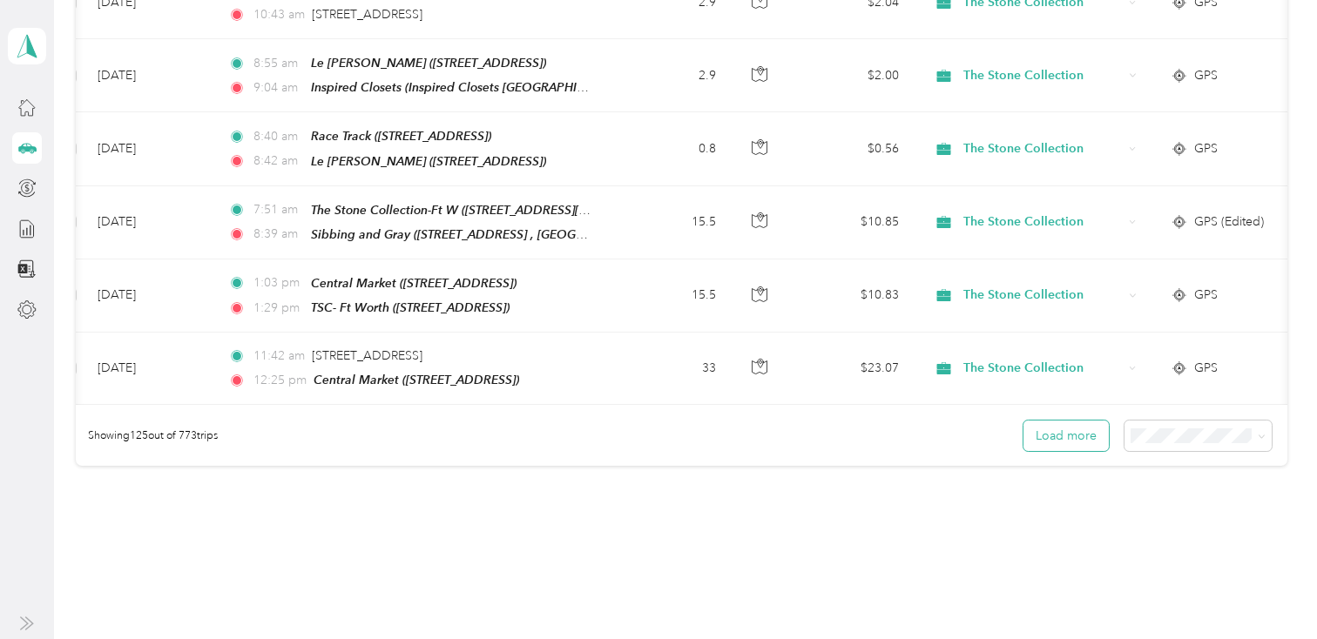
click at [1073, 421] on button "Load more" at bounding box center [1065, 436] width 85 height 30
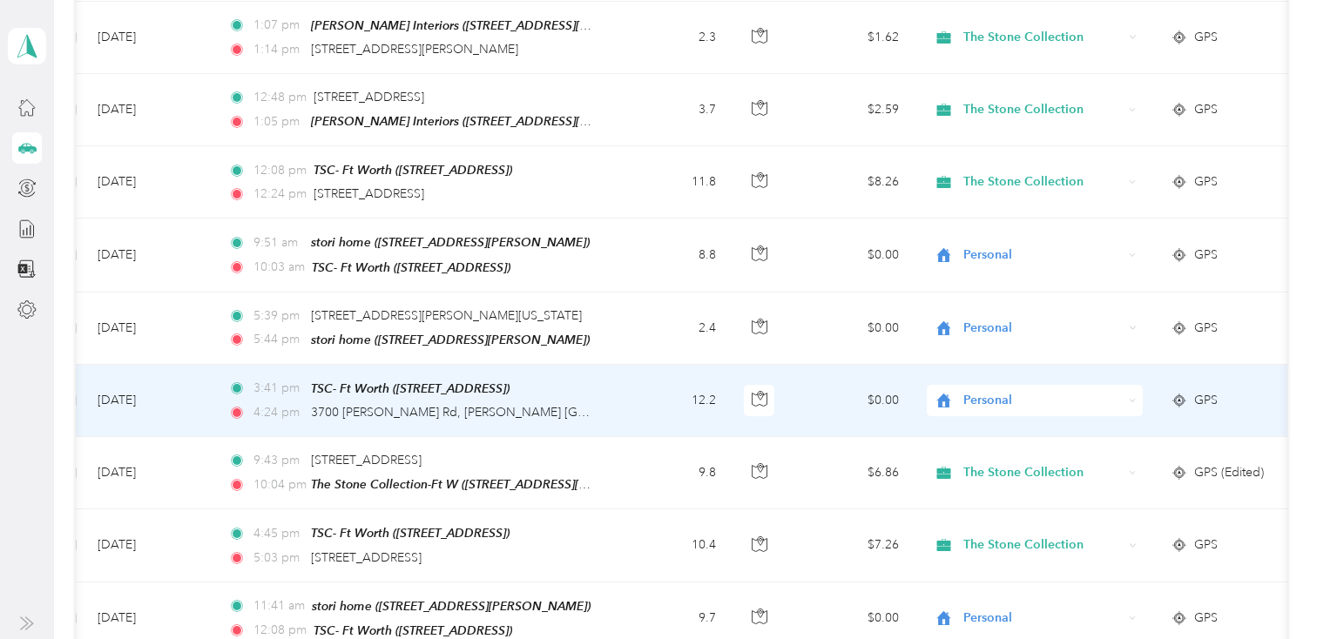
scroll to position [0, 0]
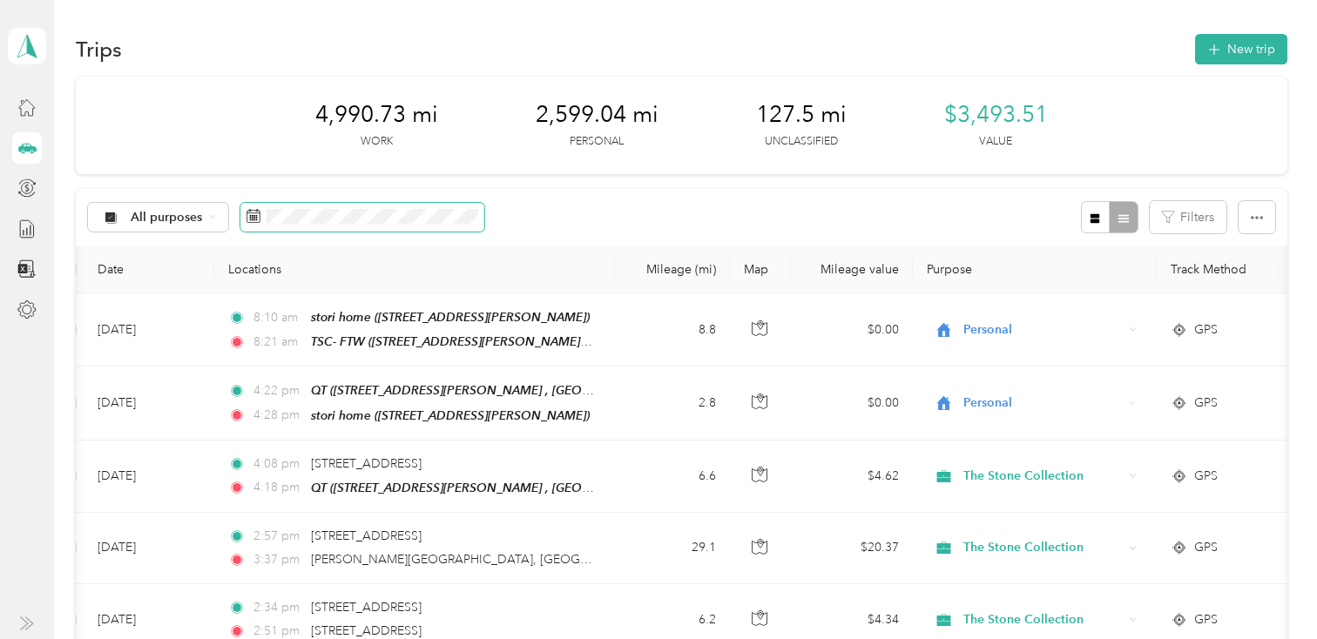
click at [258, 219] on icon at bounding box center [254, 216] width 14 height 14
click at [254, 217] on rect at bounding box center [255, 218] width 2 height 2
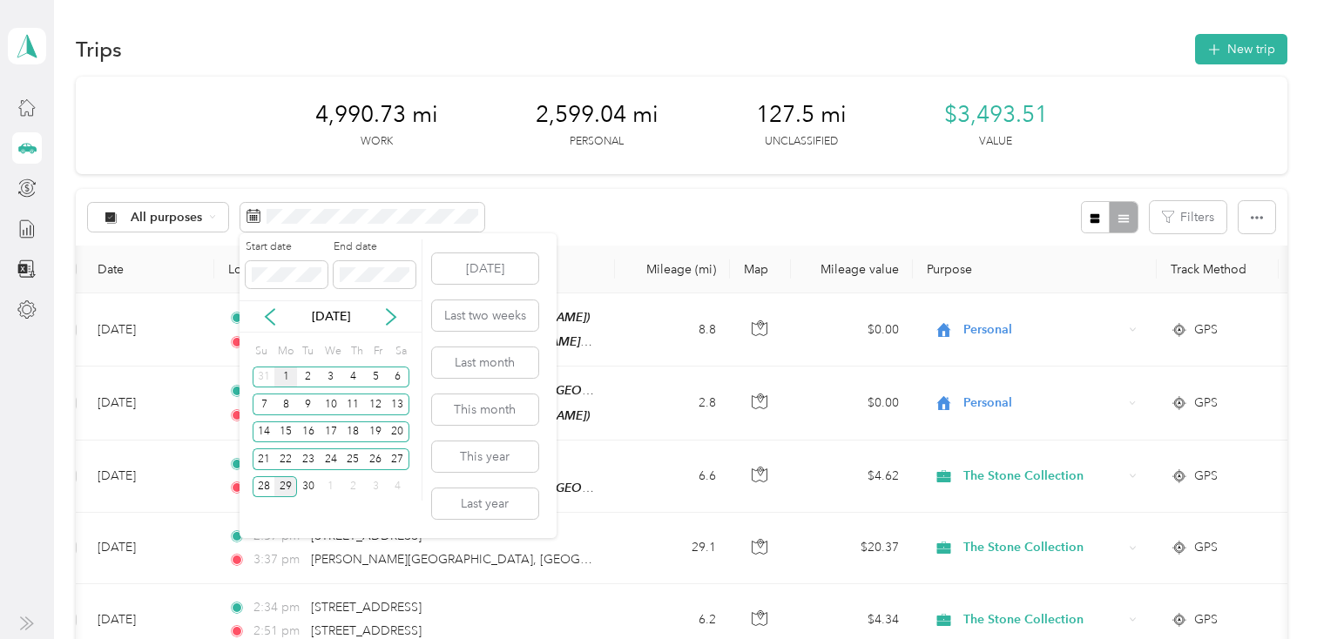
click at [287, 377] on div "1" at bounding box center [285, 378] width 23 height 22
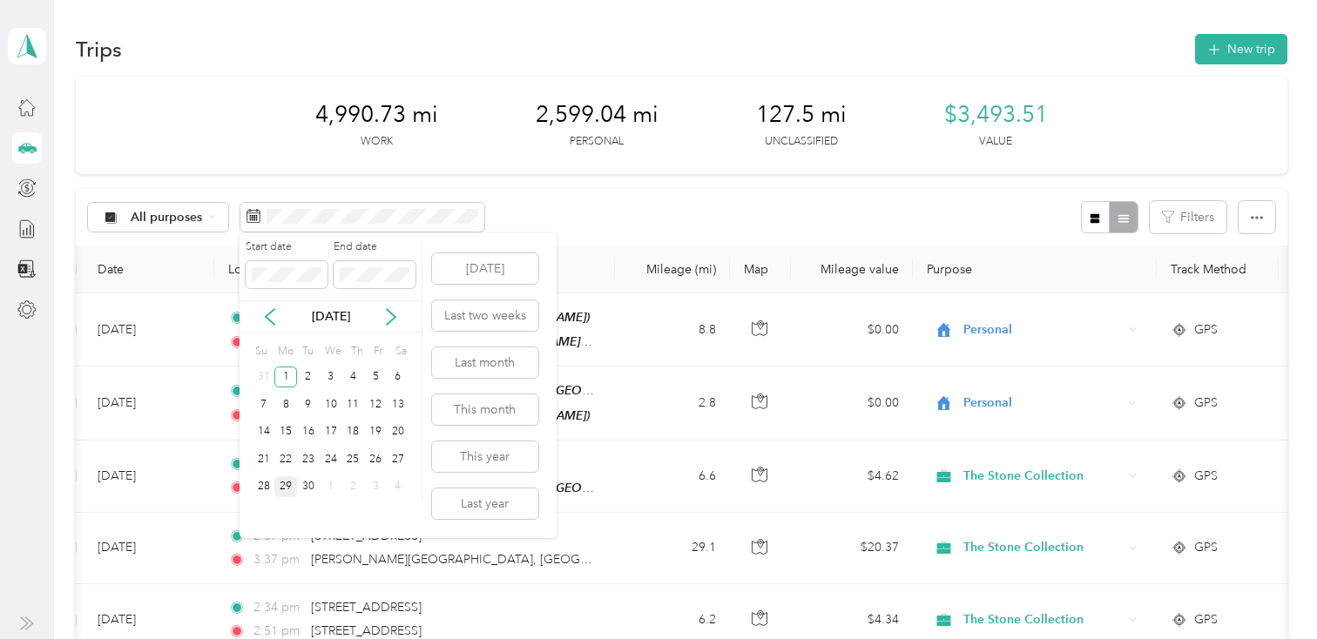
click at [291, 483] on div "29" at bounding box center [285, 487] width 23 height 22
